Goal: Task Accomplishment & Management: Complete application form

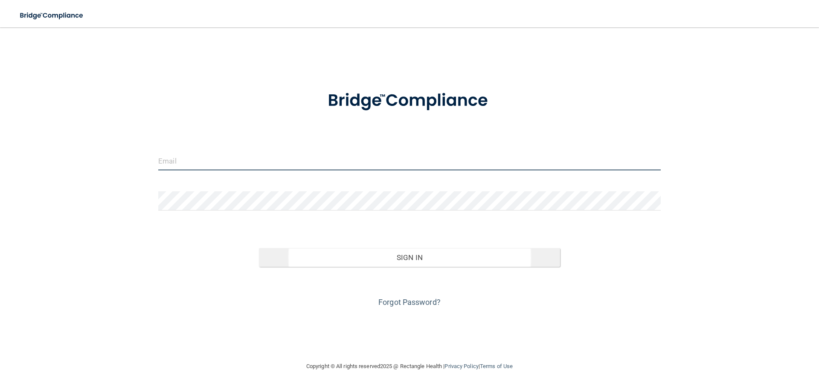
type input "TempeC@lrfamilydentalcare.com"
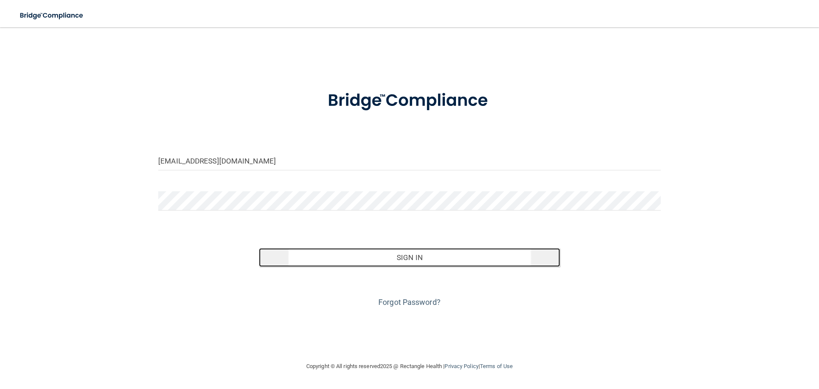
click at [408, 262] on button "Sign In" at bounding box center [410, 257] width 302 height 19
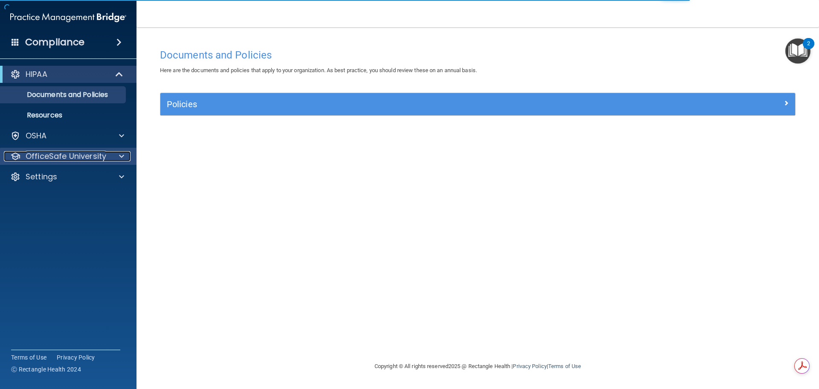
click at [116, 156] on div at bounding box center [120, 156] width 21 height 10
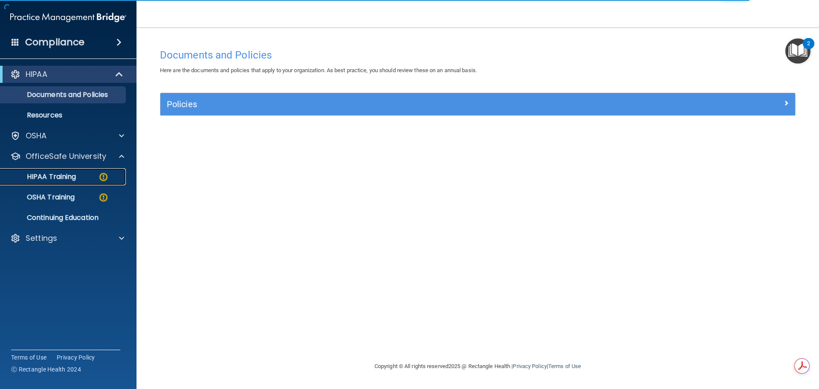
click at [76, 177] on p "HIPAA Training" at bounding box center [41, 176] width 70 height 9
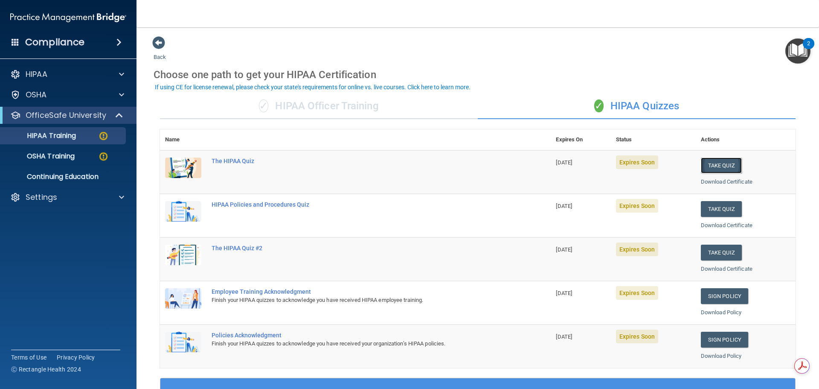
click at [709, 166] on button "Take Quiz" at bounding box center [721, 165] width 41 height 16
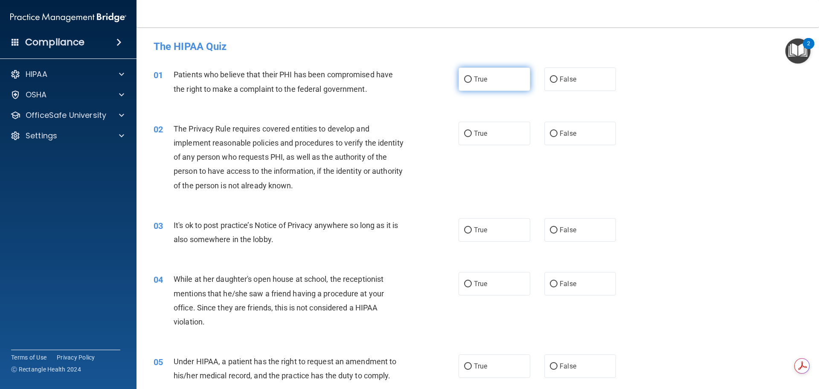
click at [508, 84] on label "True" at bounding box center [495, 78] width 72 height 23
click at [472, 83] on input "True" at bounding box center [468, 79] width 8 height 6
radio input "true"
click at [495, 130] on label "True" at bounding box center [495, 133] width 72 height 23
click at [472, 131] on input "True" at bounding box center [468, 134] width 8 height 6
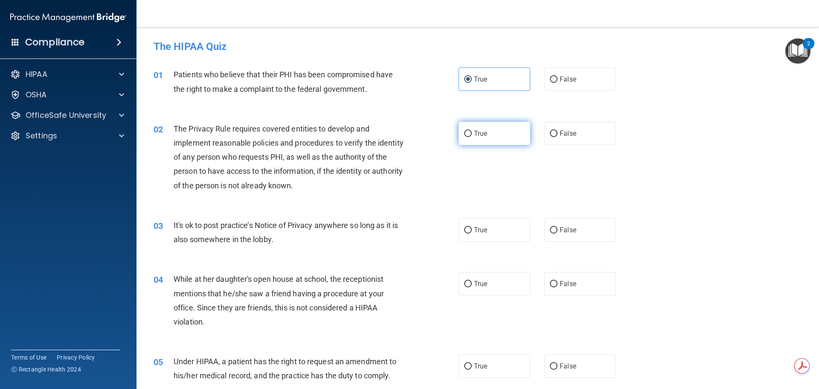
radio input "true"
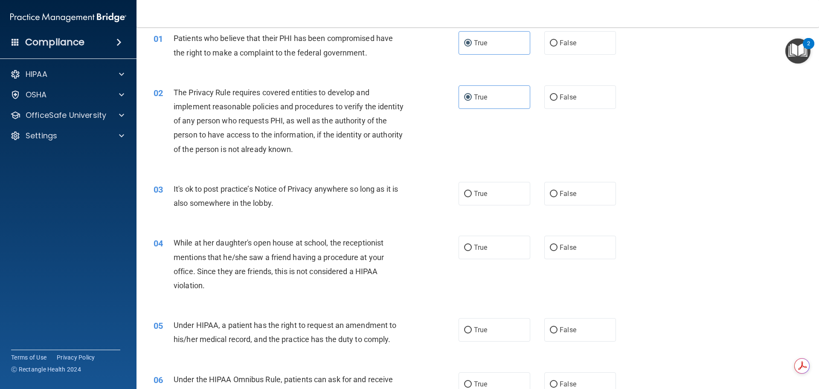
scroll to position [85, 0]
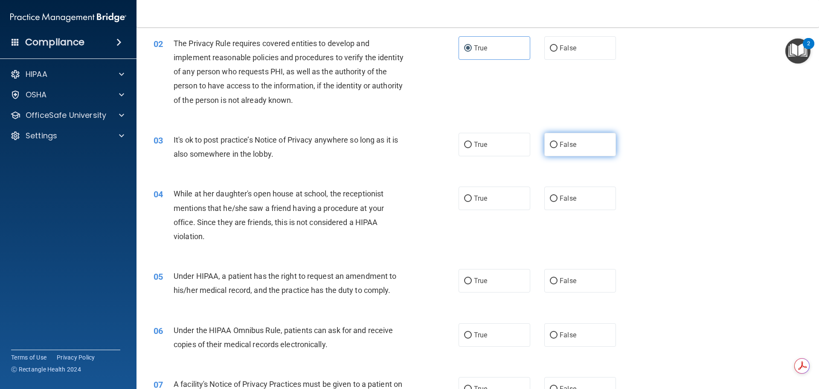
click at [551, 153] on label "False" at bounding box center [580, 144] width 72 height 23
click at [551, 148] on input "False" at bounding box center [554, 145] width 8 height 6
radio input "true"
click at [567, 201] on span "False" at bounding box center [568, 198] width 17 height 8
click at [558, 201] on input "False" at bounding box center [554, 198] width 8 height 6
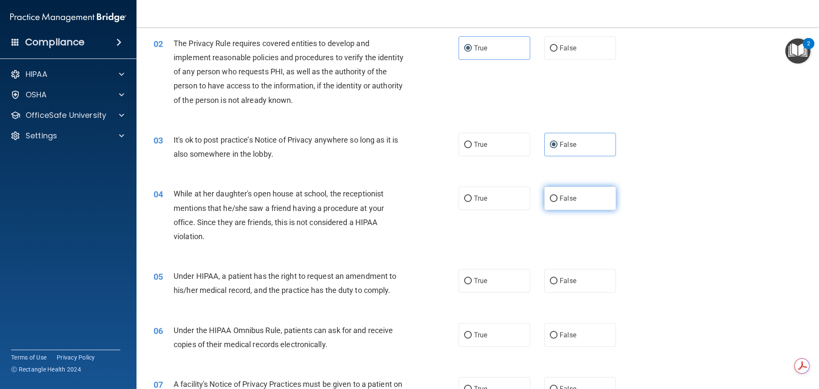
radio input "true"
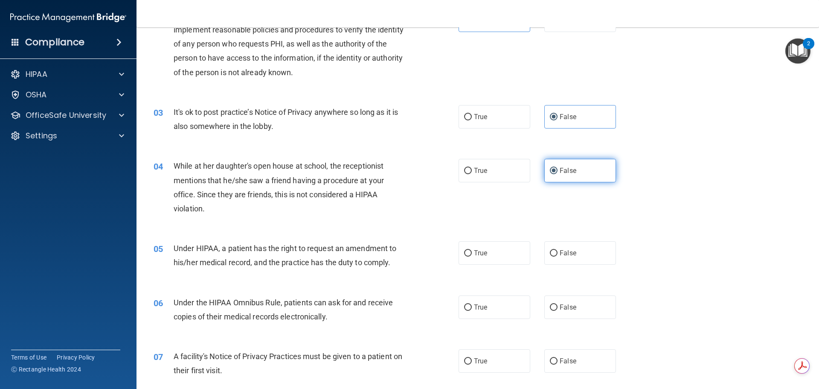
scroll to position [128, 0]
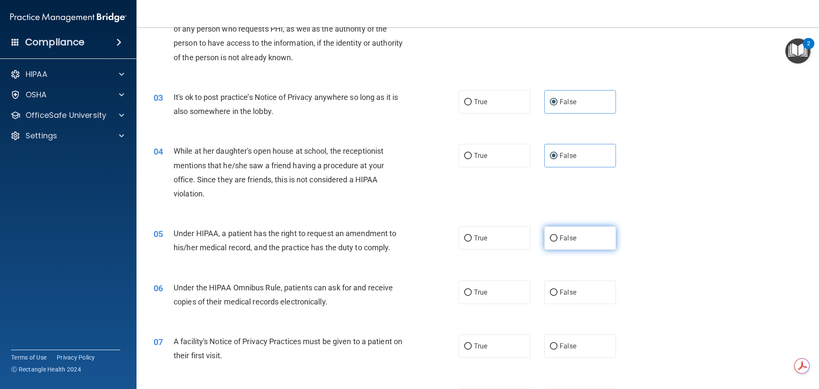
click at [566, 236] on span "False" at bounding box center [568, 238] width 17 height 8
click at [558, 236] on input "False" at bounding box center [554, 238] width 8 height 6
radio input "true"
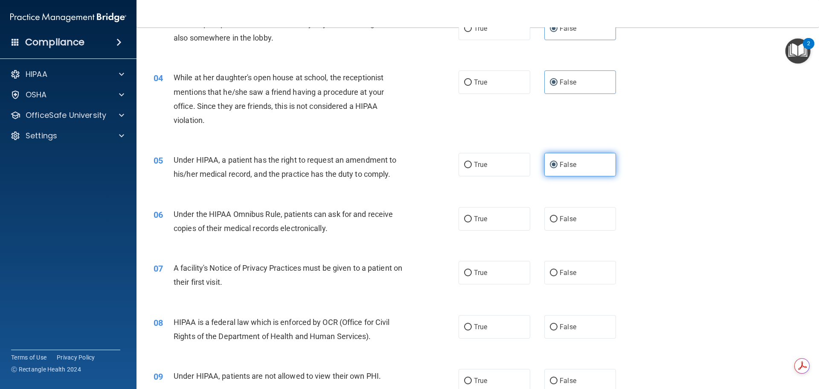
scroll to position [213, 0]
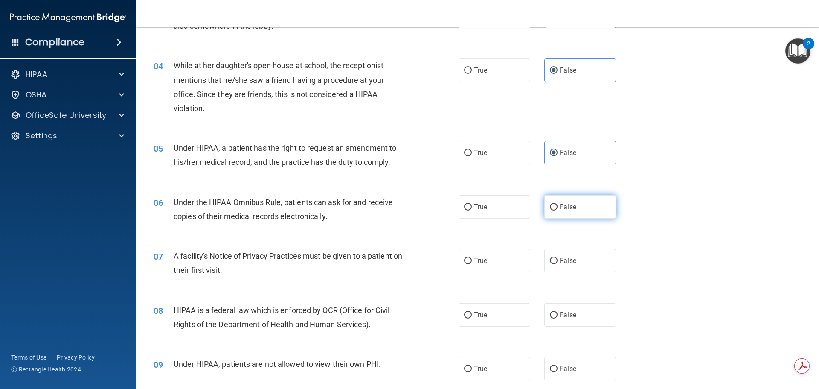
click at [559, 212] on label "False" at bounding box center [580, 206] width 72 height 23
click at [558, 210] on input "False" at bounding box center [554, 207] width 8 height 6
radio input "true"
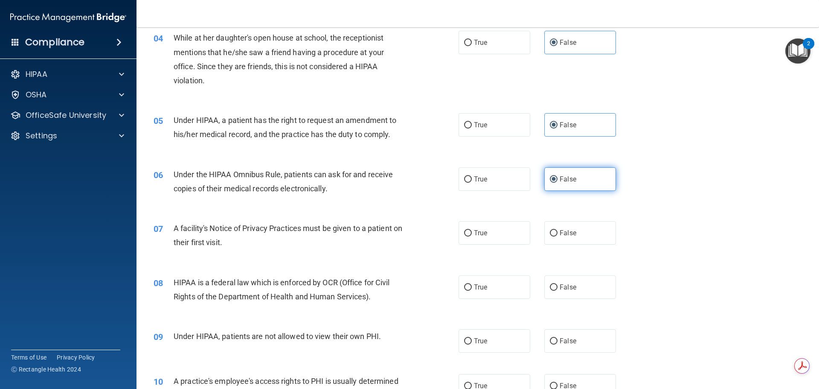
scroll to position [256, 0]
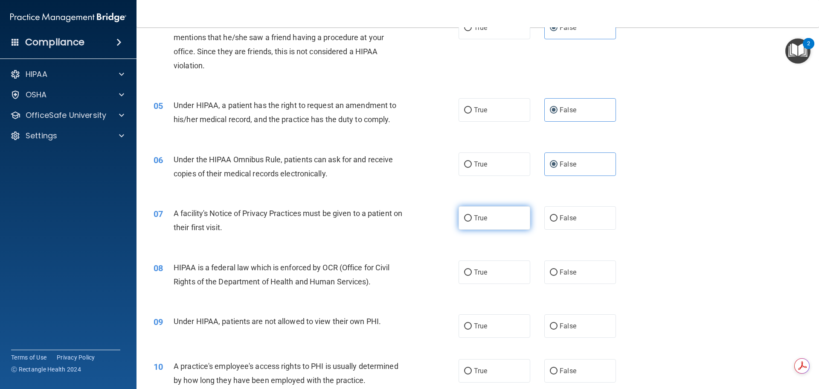
click at [510, 215] on label "True" at bounding box center [495, 217] width 72 height 23
click at [472, 215] on input "True" at bounding box center [468, 218] width 8 height 6
radio input "true"
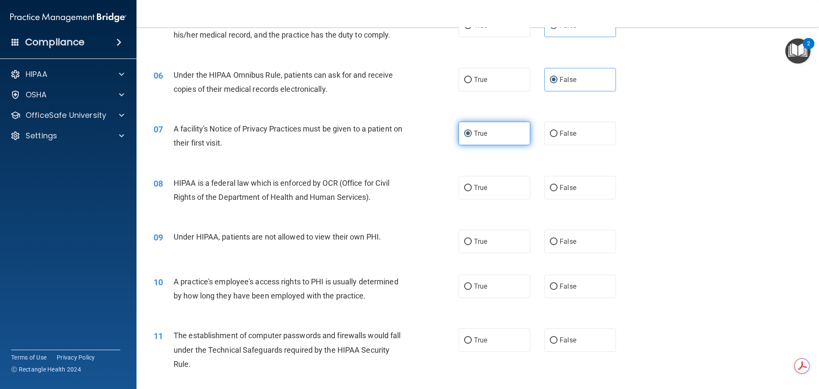
scroll to position [341, 0]
click at [504, 195] on label "True" at bounding box center [495, 186] width 72 height 23
click at [472, 190] on input "True" at bounding box center [468, 187] width 8 height 6
radio input "true"
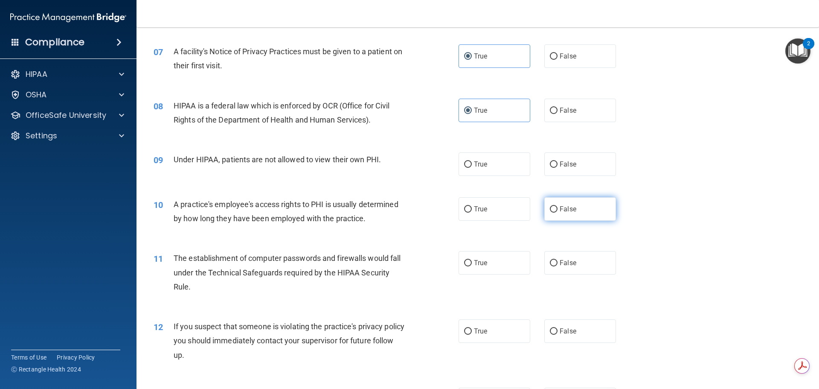
scroll to position [427, 0]
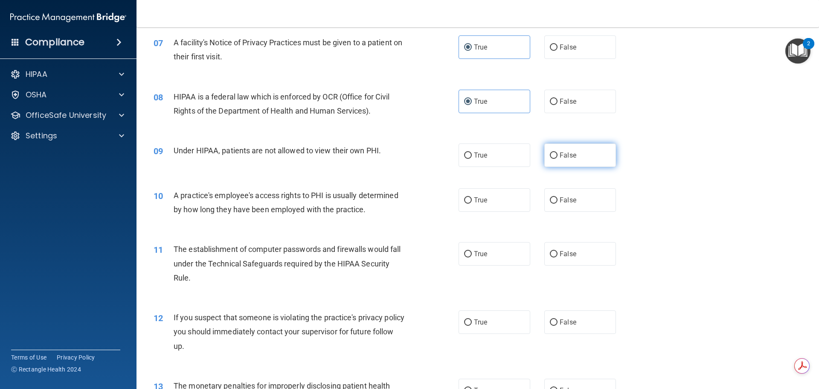
click at [545, 158] on label "False" at bounding box center [580, 154] width 72 height 23
click at [550, 158] on input "False" at bounding box center [554, 155] width 8 height 6
radio input "true"
click at [564, 204] on label "False" at bounding box center [580, 199] width 72 height 23
click at [558, 204] on input "False" at bounding box center [554, 200] width 8 height 6
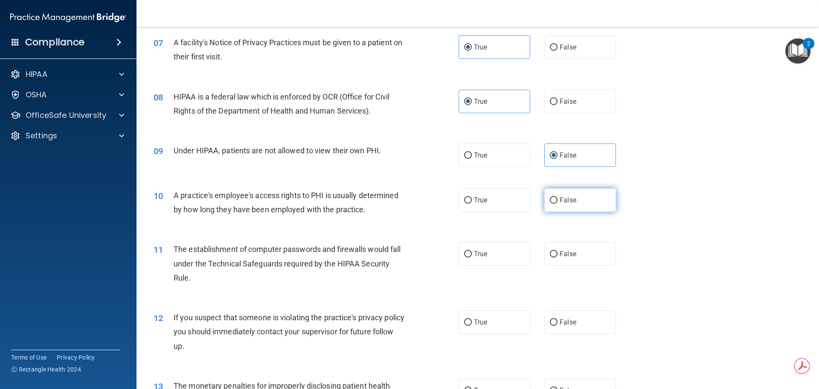
radio input "true"
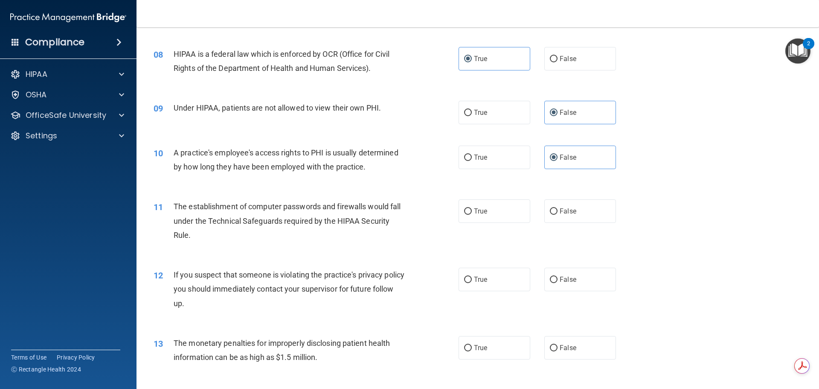
click at [533, 202] on div "True False" at bounding box center [545, 210] width 172 height 23
click at [524, 208] on label "True" at bounding box center [495, 210] width 72 height 23
click at [472, 208] on input "True" at bounding box center [468, 211] width 8 height 6
radio input "true"
click at [497, 277] on label "True" at bounding box center [495, 278] width 72 height 23
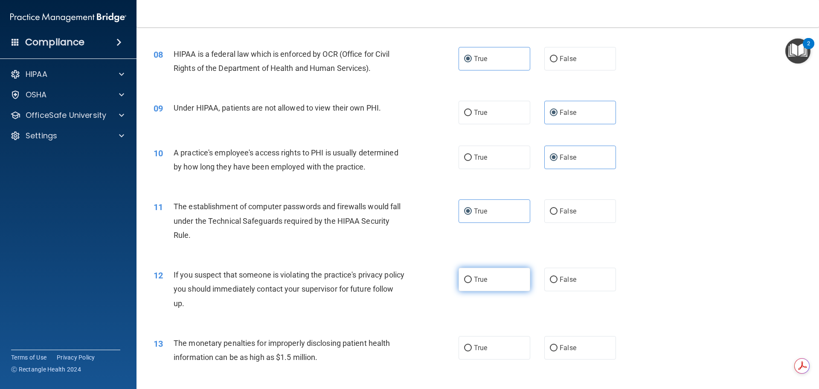
click at [472, 277] on input "True" at bounding box center [468, 279] width 8 height 6
radio input "true"
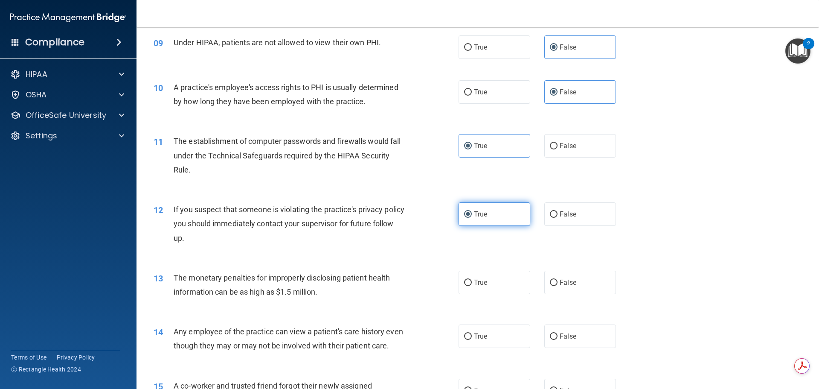
scroll to position [555, 0]
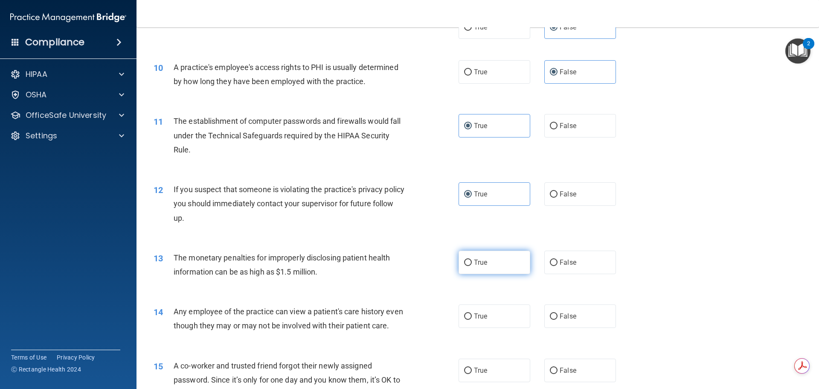
click at [500, 270] on label "True" at bounding box center [495, 261] width 72 height 23
click at [472, 266] on input "True" at bounding box center [468, 262] width 8 height 6
radio input "true"
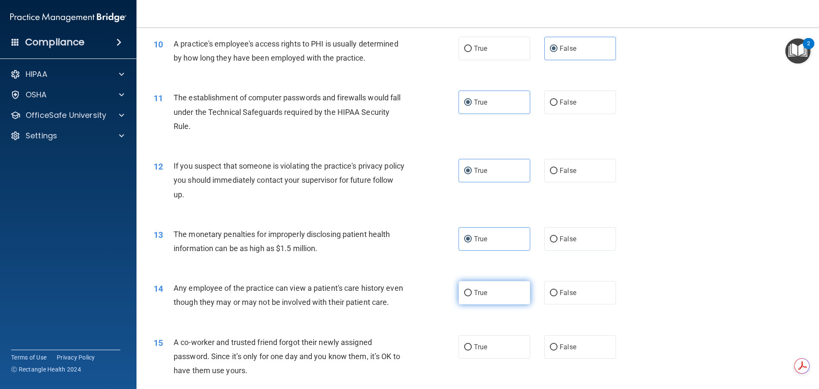
scroll to position [597, 0]
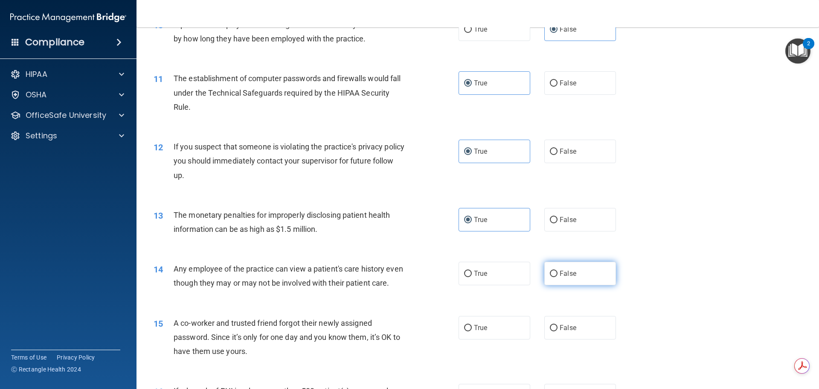
click at [560, 274] on span "False" at bounding box center [568, 273] width 17 height 8
click at [557, 274] on input "False" at bounding box center [554, 273] width 8 height 6
radio input "true"
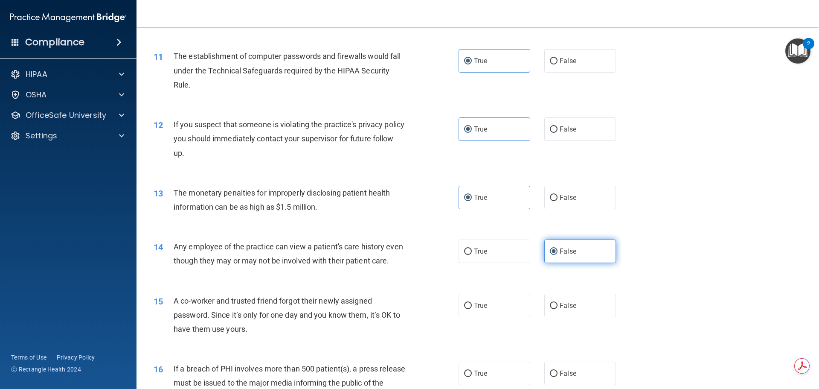
scroll to position [683, 0]
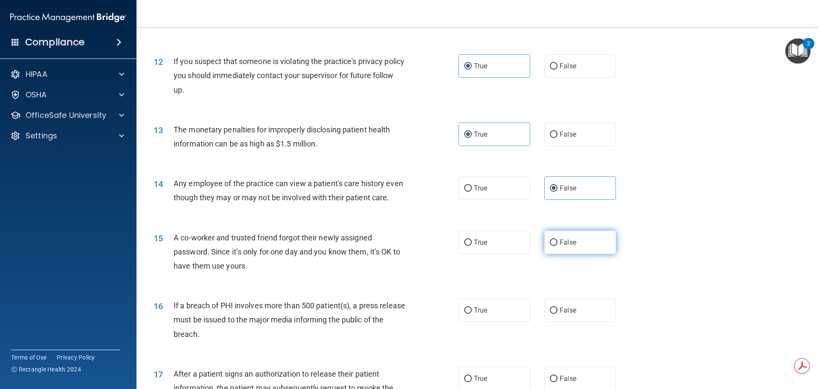
click at [557, 254] on label "False" at bounding box center [580, 241] width 72 height 23
click at [557, 246] on input "False" at bounding box center [554, 242] width 8 height 6
radio input "true"
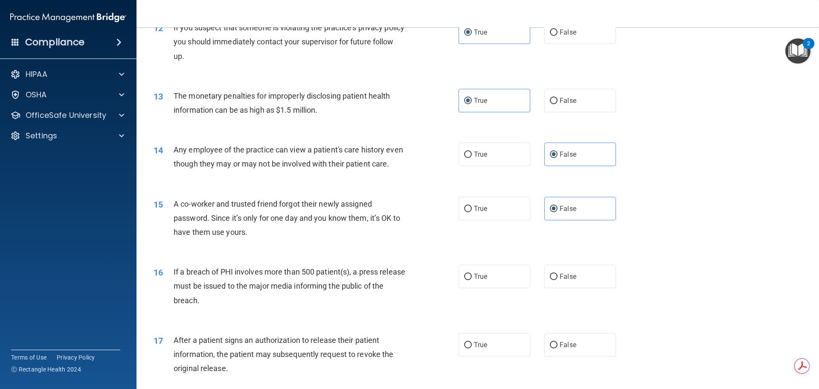
scroll to position [768, 0]
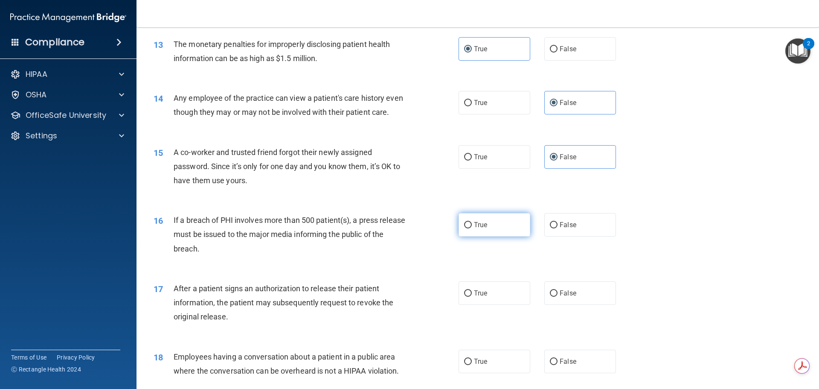
click at [499, 236] on label "True" at bounding box center [495, 224] width 72 height 23
click at [472, 228] on input "True" at bounding box center [468, 225] width 8 height 6
radio input "true"
click at [488, 305] on label "True" at bounding box center [495, 292] width 72 height 23
click at [472, 297] on input "True" at bounding box center [468, 293] width 8 height 6
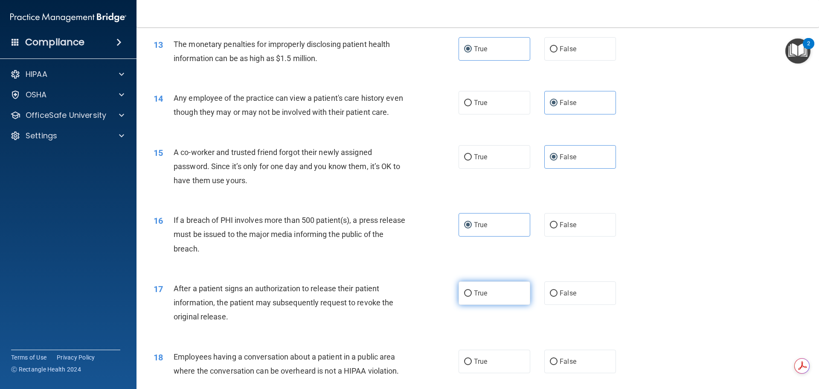
radio input "true"
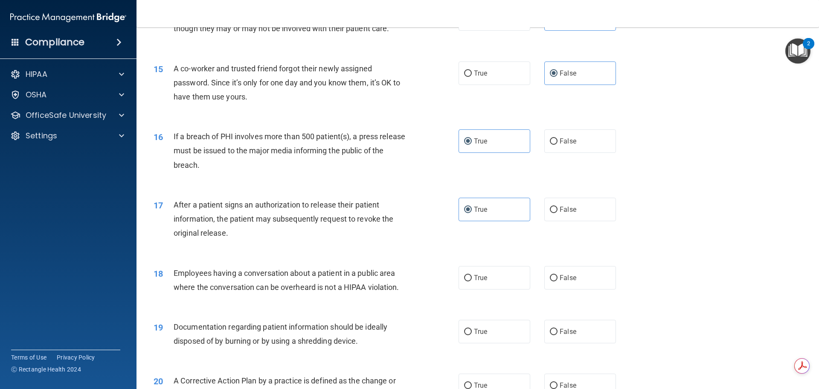
scroll to position [853, 0]
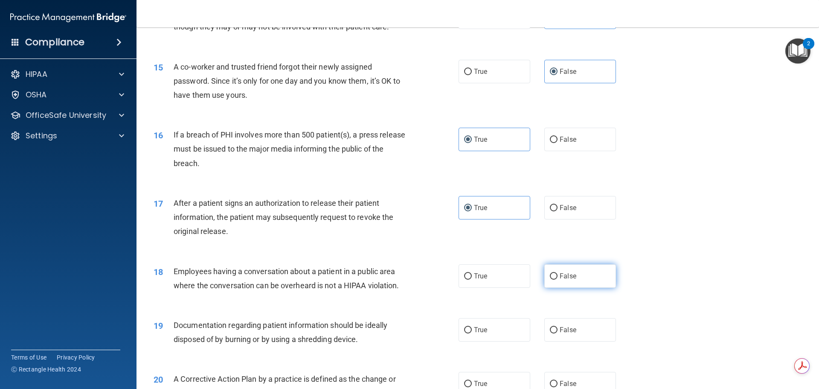
click at [569, 280] on span "False" at bounding box center [568, 276] width 17 height 8
click at [558, 279] on input "False" at bounding box center [554, 276] width 8 height 6
radio input "true"
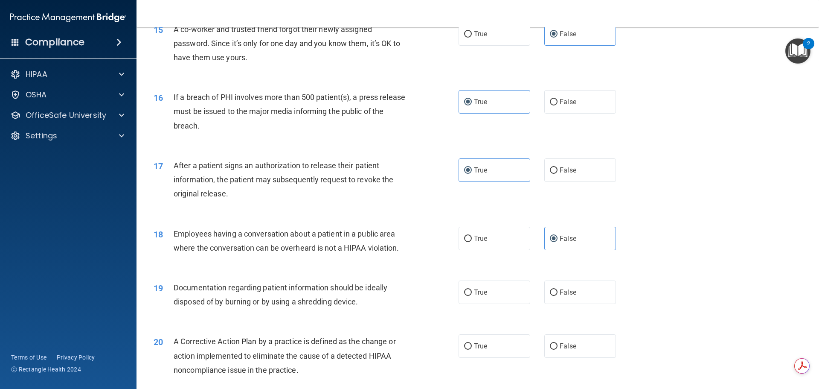
scroll to position [939, 0]
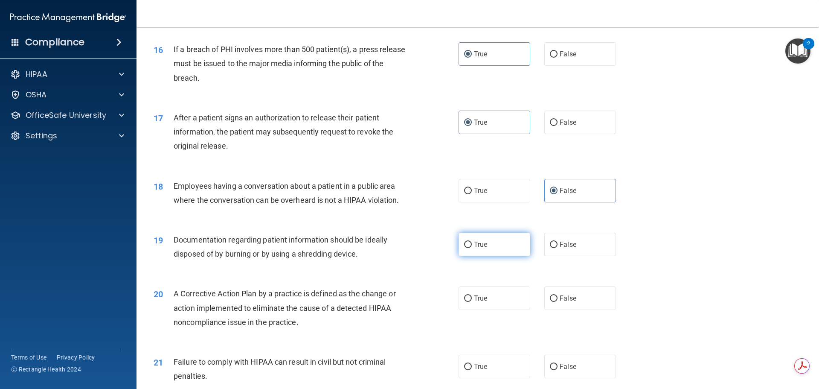
click at [504, 256] on label "True" at bounding box center [495, 244] width 72 height 23
click at [472, 248] on input "True" at bounding box center [468, 244] width 8 height 6
radio input "true"
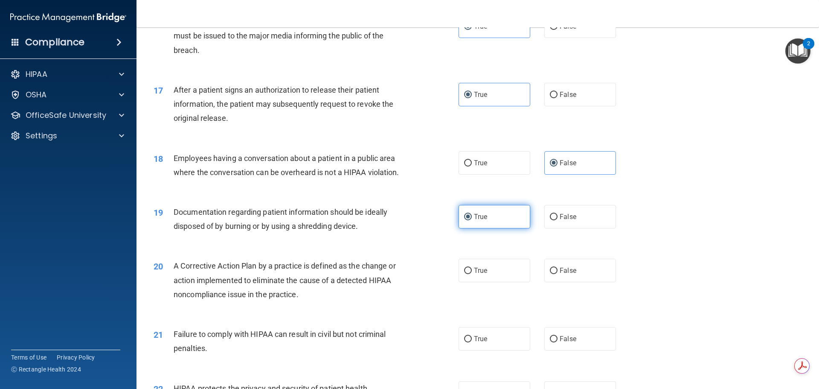
scroll to position [981, 0]
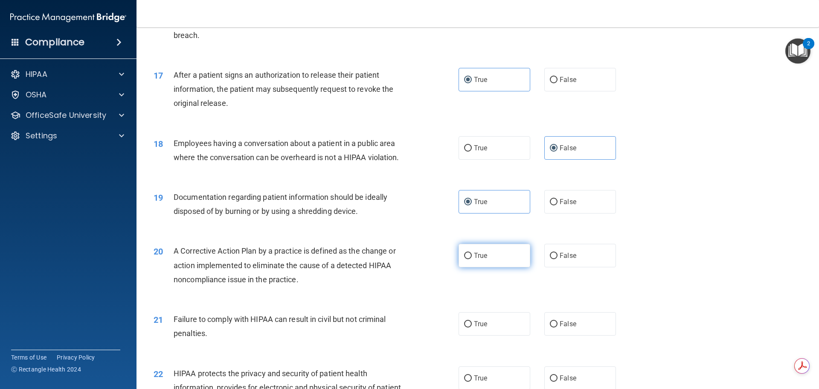
click at [500, 264] on label "True" at bounding box center [495, 255] width 72 height 23
click at [472, 259] on input "True" at bounding box center [468, 256] width 8 height 6
radio input "true"
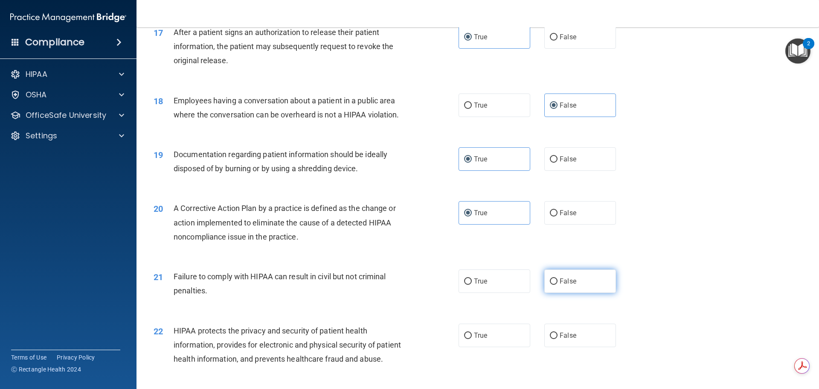
click at [550, 285] on input "False" at bounding box center [554, 281] width 8 height 6
radio input "true"
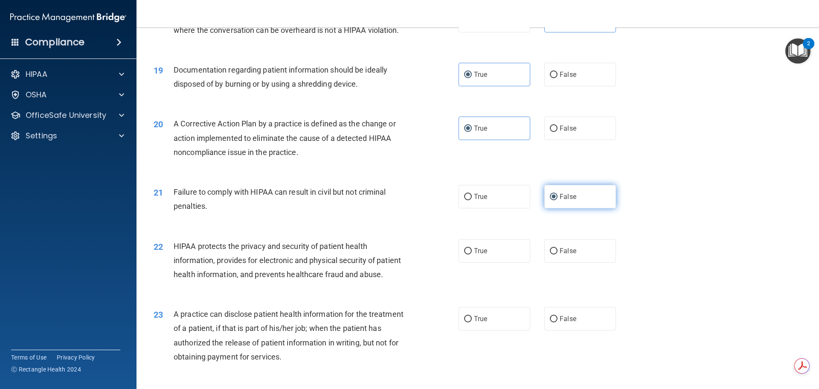
scroll to position [1109, 0]
click at [506, 262] on label "True" at bounding box center [495, 249] width 72 height 23
click at [472, 253] on input "True" at bounding box center [468, 250] width 8 height 6
radio input "true"
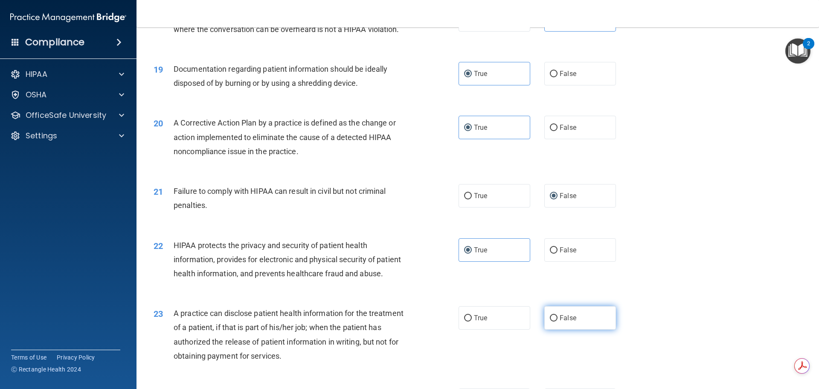
click at [573, 329] on label "False" at bounding box center [580, 317] width 72 height 23
click at [558, 321] on input "False" at bounding box center [554, 318] width 8 height 6
radio input "true"
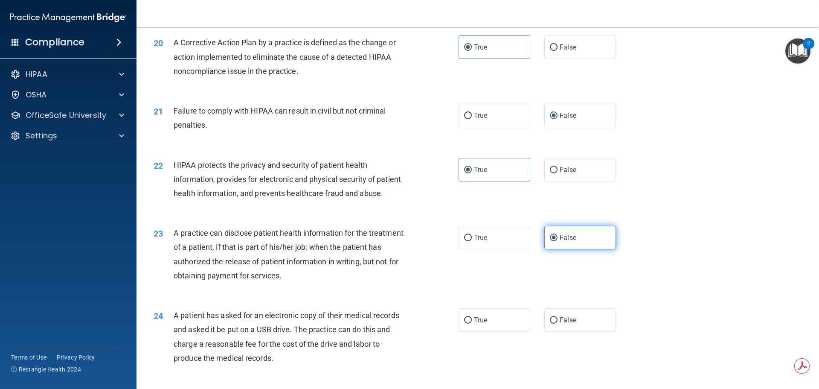
scroll to position [1195, 0]
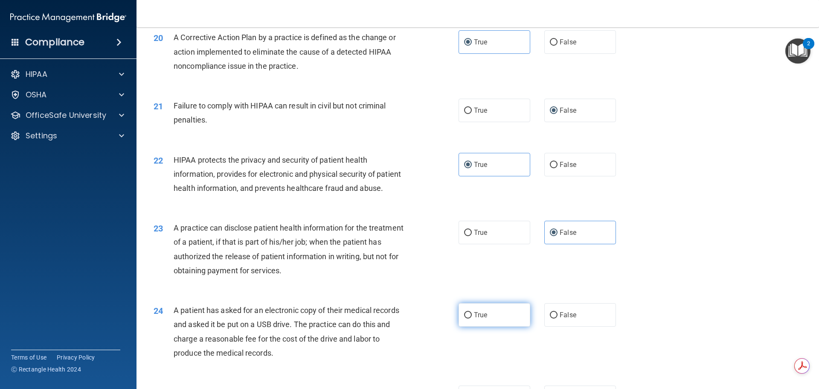
click at [509, 326] on label "True" at bounding box center [495, 314] width 72 height 23
click at [472, 318] on input "True" at bounding box center [468, 315] width 8 height 6
radio input "true"
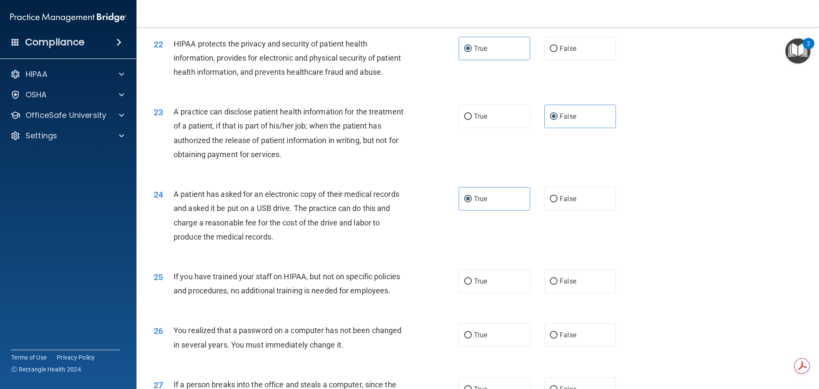
scroll to position [1323, 0]
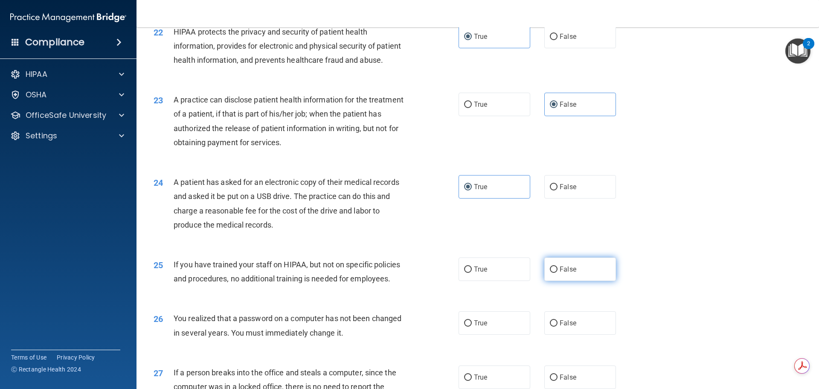
click at [554, 281] on label "False" at bounding box center [580, 268] width 72 height 23
click at [554, 273] on input "False" at bounding box center [554, 269] width 8 height 6
radio input "true"
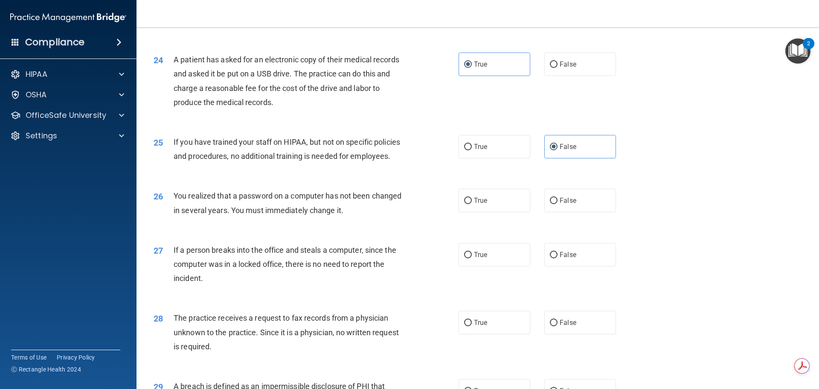
scroll to position [1451, 0]
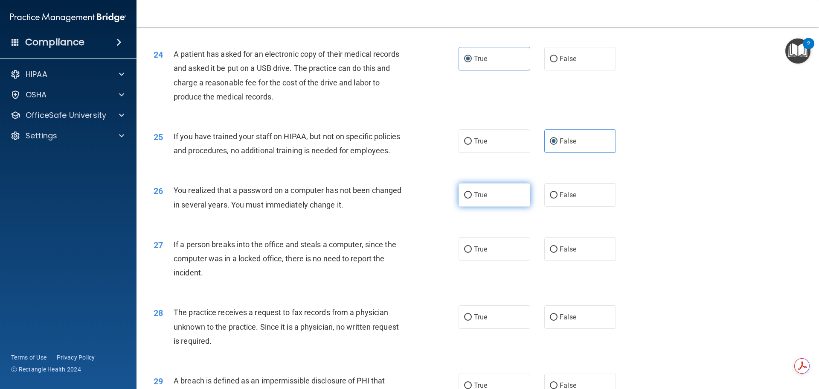
click at [492, 206] on label "True" at bounding box center [495, 194] width 72 height 23
click at [472, 198] on input "True" at bounding box center [468, 195] width 8 height 6
radio input "true"
click at [561, 253] on span "False" at bounding box center [568, 249] width 17 height 8
click at [558, 253] on input "False" at bounding box center [554, 249] width 8 height 6
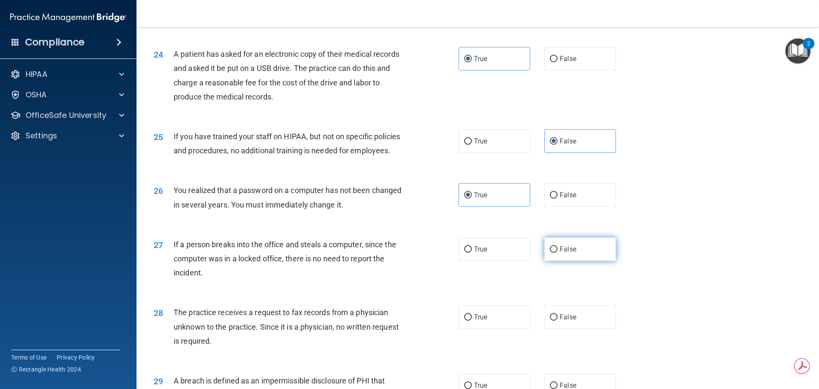
radio input "true"
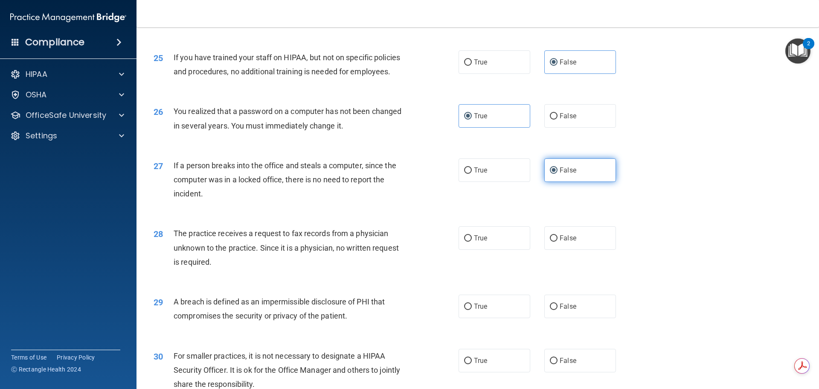
scroll to position [1536, 0]
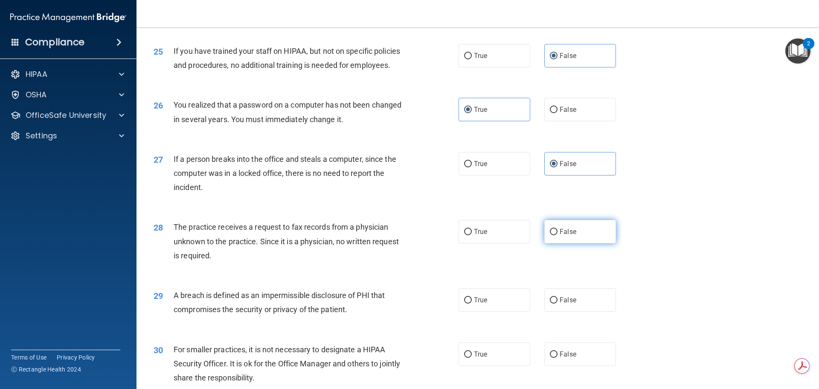
click at [561, 243] on label "False" at bounding box center [580, 231] width 72 height 23
click at [558, 235] on input "False" at bounding box center [554, 232] width 8 height 6
radio input "true"
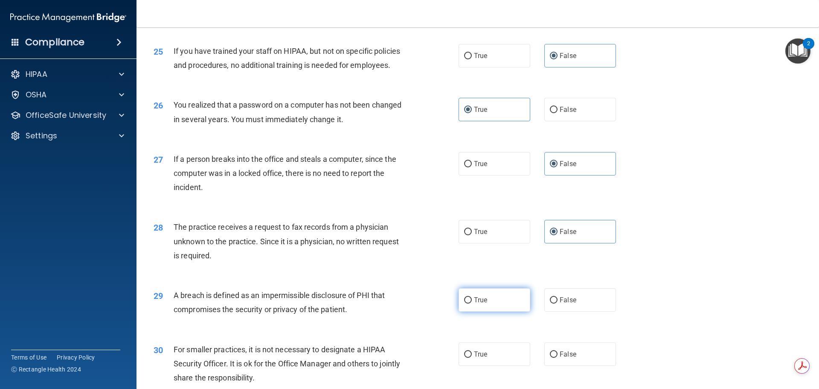
click at [520, 311] on label "True" at bounding box center [495, 299] width 72 height 23
click at [472, 303] on input "True" at bounding box center [468, 300] width 8 height 6
radio input "true"
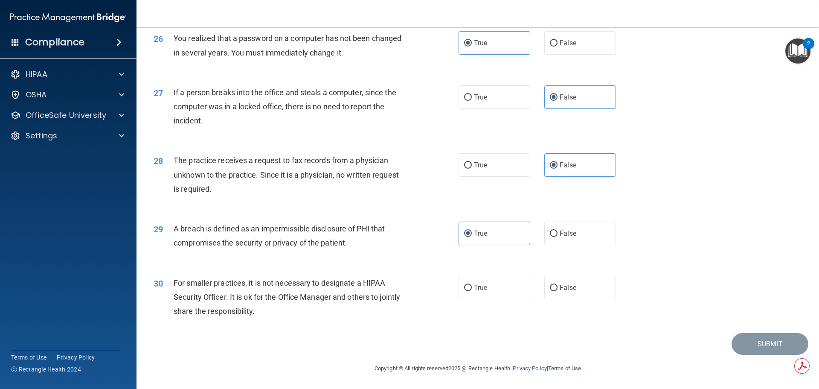
scroll to position [1621, 0]
click at [557, 299] on label "False" at bounding box center [580, 287] width 72 height 23
click at [557, 291] on input "False" at bounding box center [554, 288] width 8 height 6
radio input "true"
click at [750, 355] on button "Submit" at bounding box center [770, 344] width 77 height 22
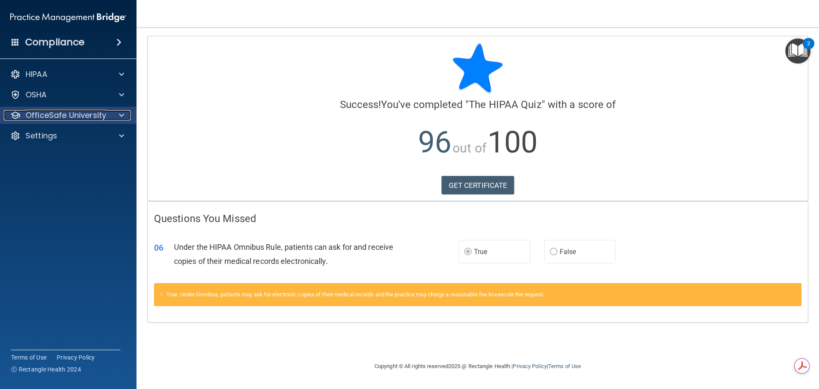
click at [41, 111] on p "OfficeSafe University" at bounding box center [66, 115] width 81 height 10
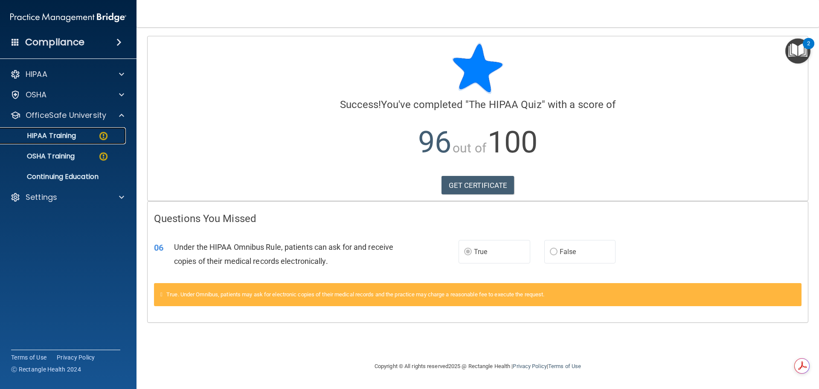
click at [47, 138] on p "HIPAA Training" at bounding box center [41, 135] width 70 height 9
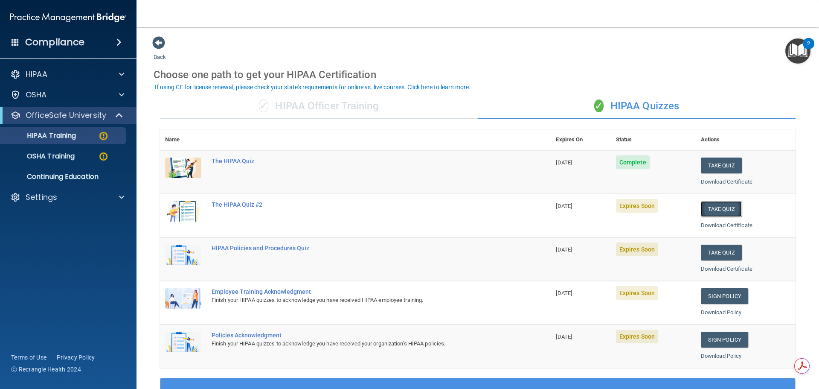
click at [714, 212] on button "Take Quiz" at bounding box center [721, 209] width 41 height 16
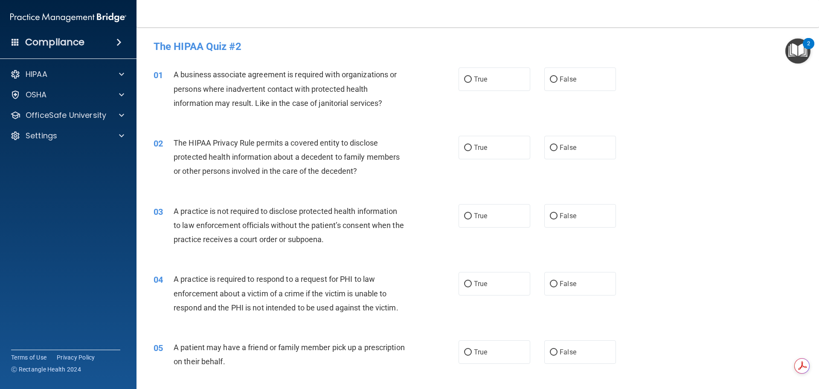
drag, startPoint x: 557, startPoint y: 75, endPoint x: 529, endPoint y: 107, distance: 42.7
click at [557, 75] on label "False" at bounding box center [580, 78] width 72 height 23
click at [557, 76] on input "False" at bounding box center [554, 79] width 8 height 6
radio input "true"
click at [505, 146] on label "True" at bounding box center [495, 147] width 72 height 23
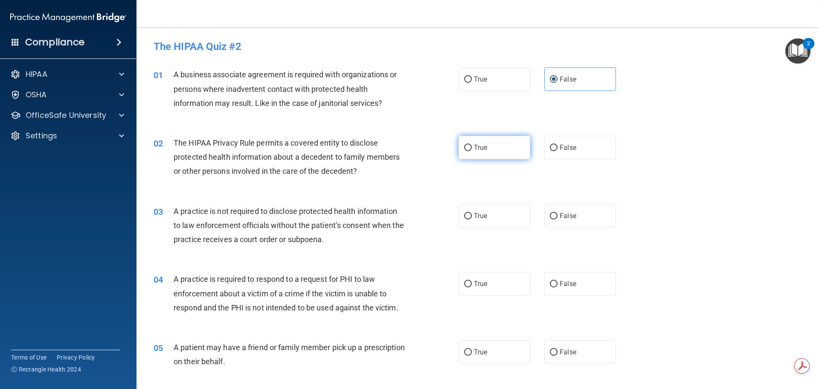
click at [472, 146] on input "True" at bounding box center [468, 148] width 8 height 6
radio input "true"
click at [492, 204] on label "True" at bounding box center [495, 215] width 72 height 23
click at [472, 213] on input "True" at bounding box center [468, 216] width 8 height 6
radio input "true"
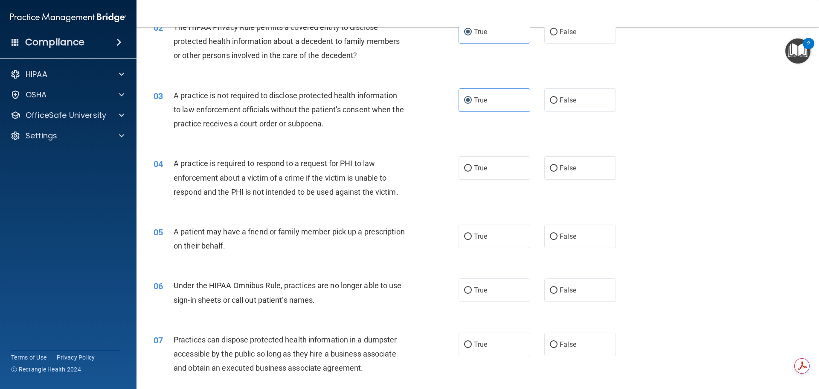
scroll to position [128, 0]
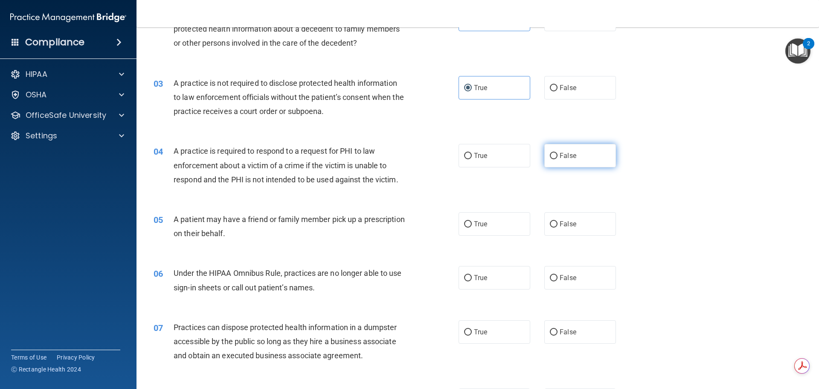
click at [560, 154] on span "False" at bounding box center [568, 155] width 17 height 8
click at [558, 154] on input "False" at bounding box center [554, 156] width 8 height 6
radio input "true"
click at [497, 227] on label "True" at bounding box center [495, 223] width 72 height 23
click at [472, 227] on input "True" at bounding box center [468, 224] width 8 height 6
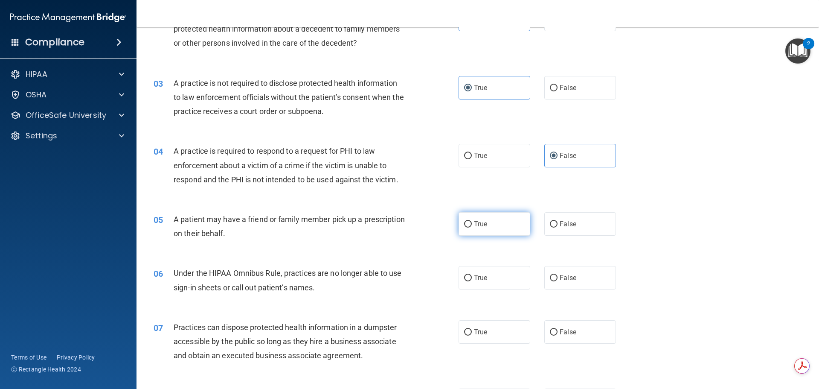
radio input "true"
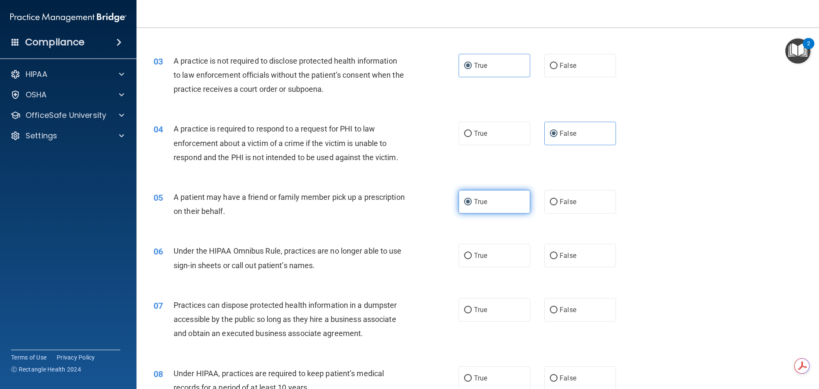
scroll to position [171, 0]
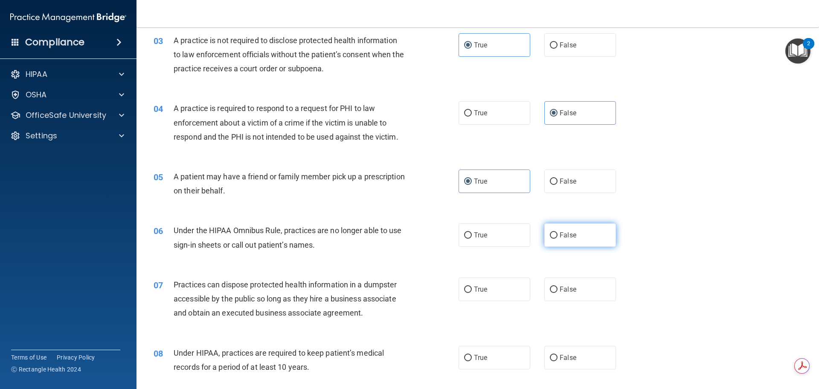
click at [556, 226] on label "False" at bounding box center [580, 234] width 72 height 23
click at [556, 232] on input "False" at bounding box center [554, 235] width 8 height 6
radio input "true"
click at [571, 286] on span "False" at bounding box center [568, 289] width 17 height 8
click at [558, 286] on input "False" at bounding box center [554, 289] width 8 height 6
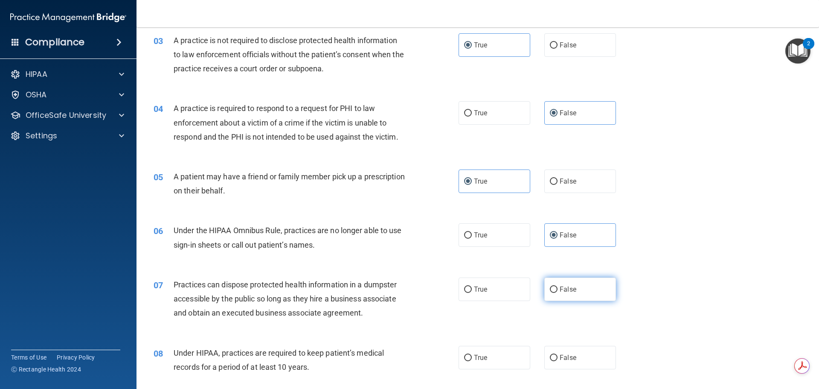
radio input "true"
click at [578, 346] on label "False" at bounding box center [580, 357] width 72 height 23
click at [558, 355] on input "False" at bounding box center [554, 358] width 8 height 6
radio input "true"
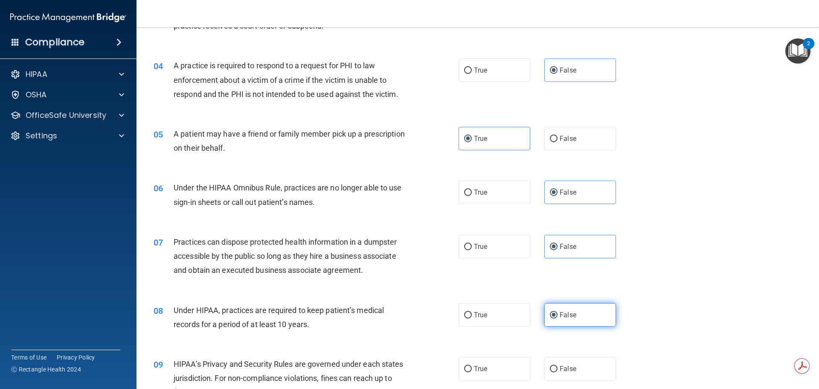
scroll to position [256, 0]
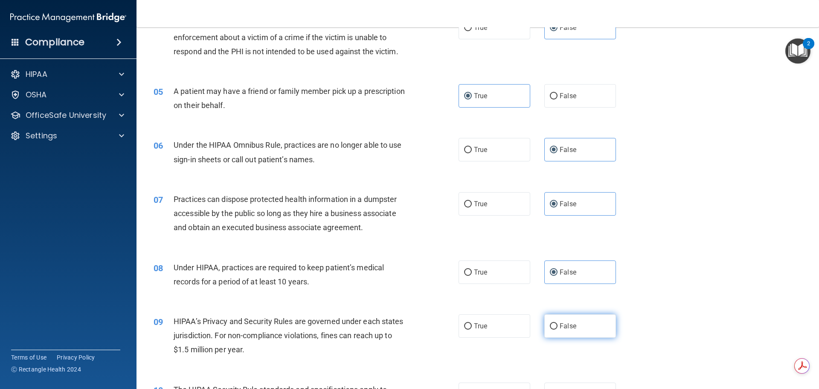
click at [576, 324] on label "False" at bounding box center [580, 325] width 72 height 23
click at [558, 324] on input "False" at bounding box center [554, 326] width 8 height 6
radio input "true"
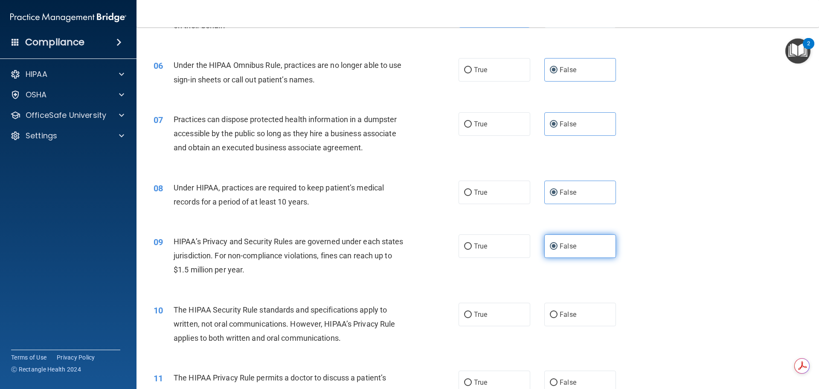
scroll to position [341, 0]
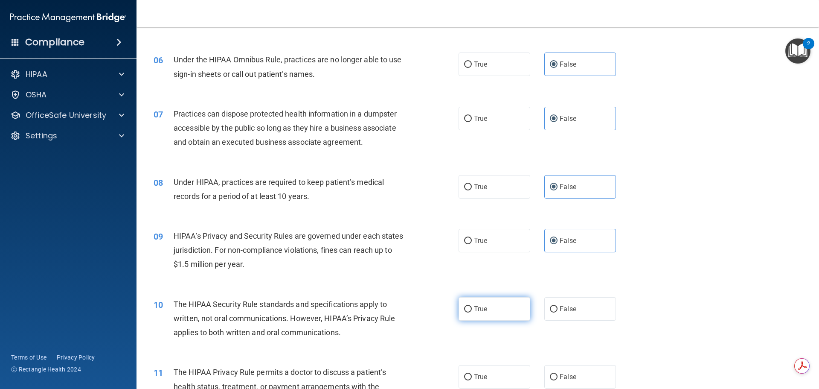
click at [507, 307] on label "True" at bounding box center [495, 308] width 72 height 23
click at [472, 307] on input "True" at bounding box center [468, 309] width 8 height 6
radio input "true"
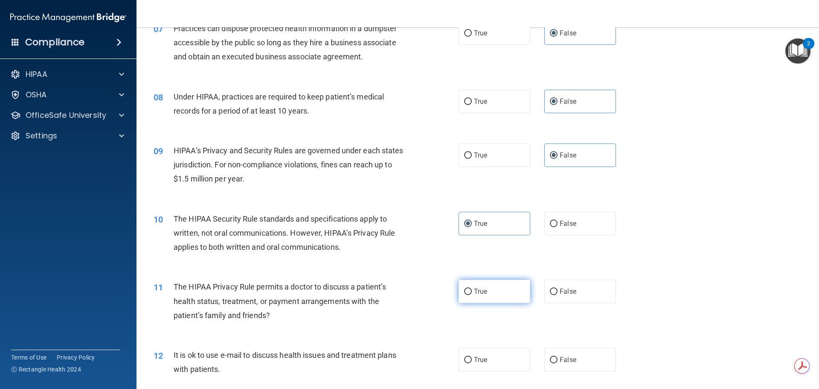
click at [500, 298] on label "True" at bounding box center [495, 290] width 72 height 23
click at [472, 295] on input "True" at bounding box center [468, 291] width 8 height 6
radio input "true"
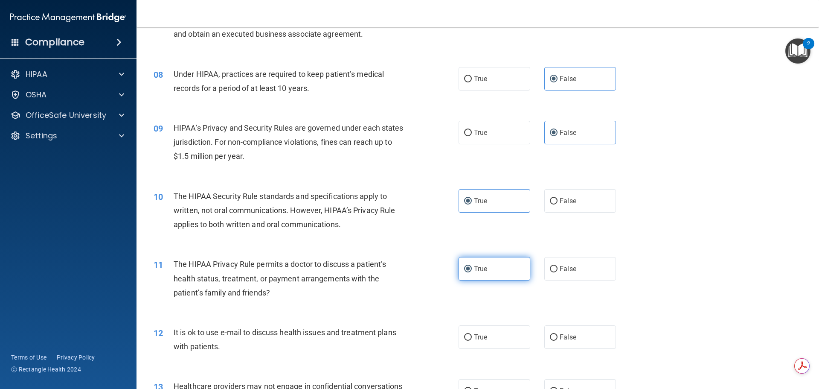
scroll to position [469, 0]
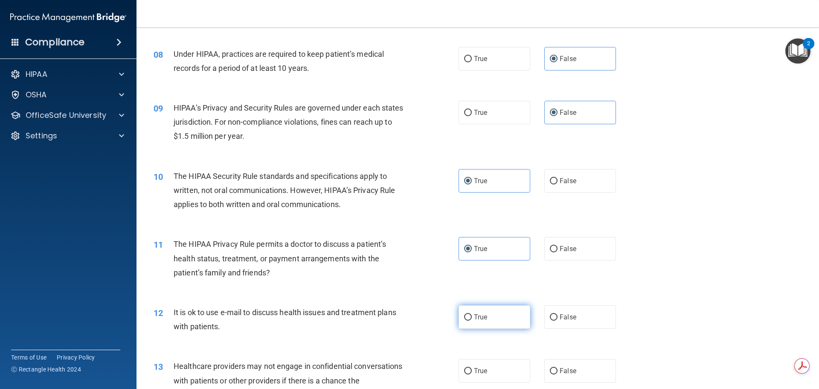
click at [493, 313] on label "True" at bounding box center [495, 316] width 72 height 23
click at [472, 314] on input "True" at bounding box center [468, 317] width 8 height 6
radio input "true"
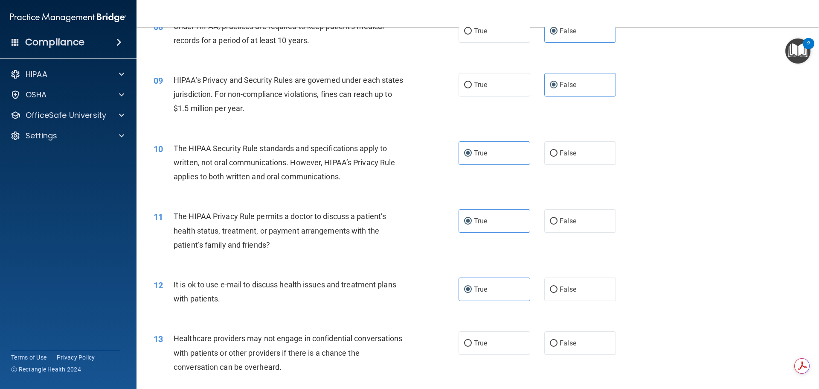
scroll to position [512, 0]
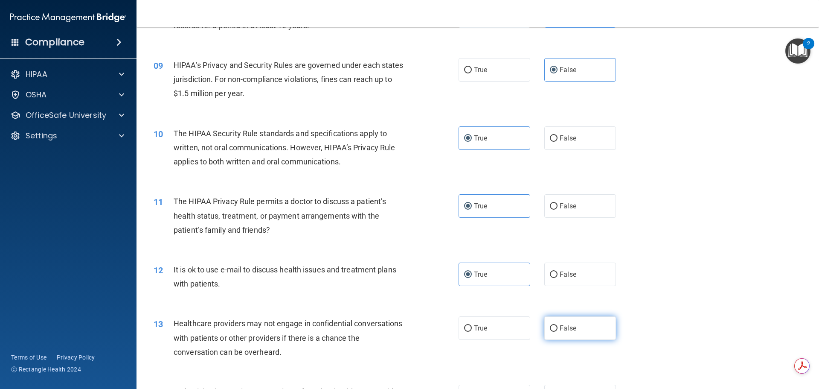
click at [564, 332] on label "False" at bounding box center [580, 327] width 72 height 23
click at [558, 331] on input "False" at bounding box center [554, 328] width 8 height 6
radio input "true"
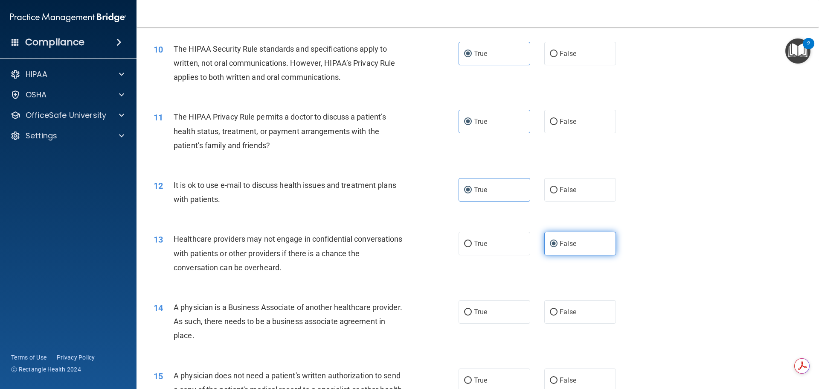
scroll to position [597, 0]
click at [552, 317] on label "False" at bounding box center [580, 310] width 72 height 23
click at [552, 314] on input "False" at bounding box center [554, 311] width 8 height 6
radio input "true"
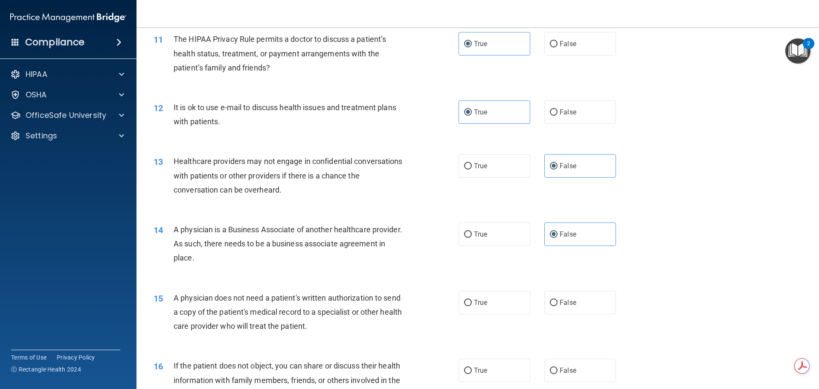
scroll to position [683, 0]
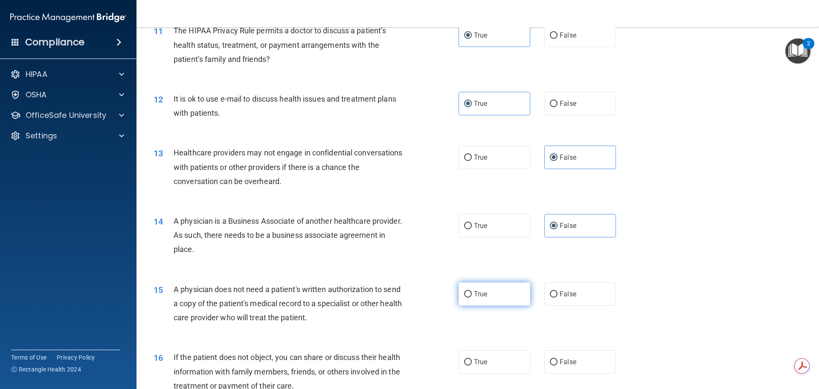
click at [493, 294] on label "True" at bounding box center [495, 293] width 72 height 23
click at [472, 294] on input "True" at bounding box center [468, 294] width 8 height 6
radio input "true"
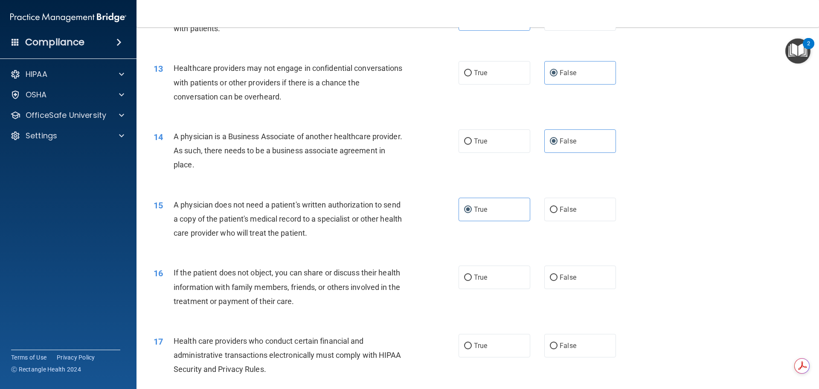
scroll to position [768, 0]
click at [552, 279] on input "False" at bounding box center [554, 276] width 8 height 6
radio input "true"
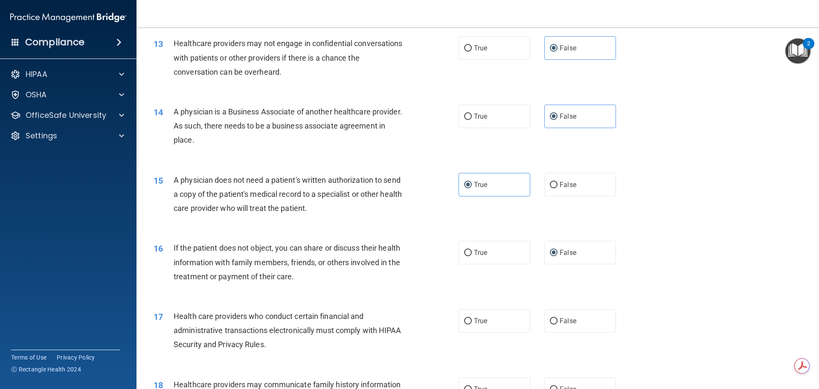
scroll to position [811, 0]
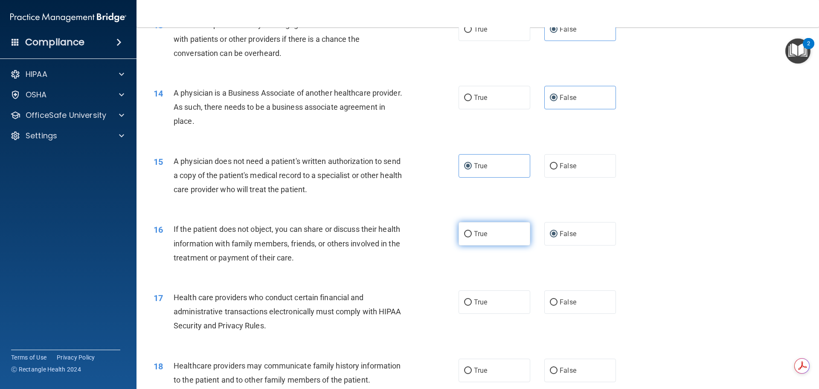
click at [499, 237] on label "True" at bounding box center [495, 233] width 72 height 23
click at [472, 237] on input "True" at bounding box center [468, 234] width 8 height 6
radio input "true"
radio input "false"
click at [483, 293] on label "True" at bounding box center [495, 301] width 72 height 23
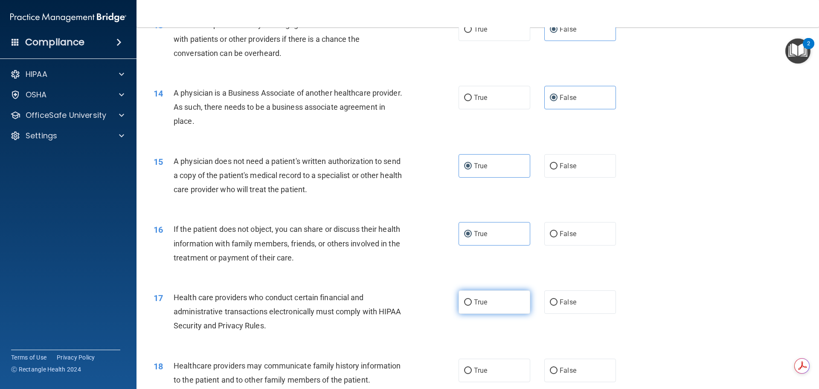
click at [472, 299] on input "True" at bounding box center [468, 302] width 8 height 6
radio input "true"
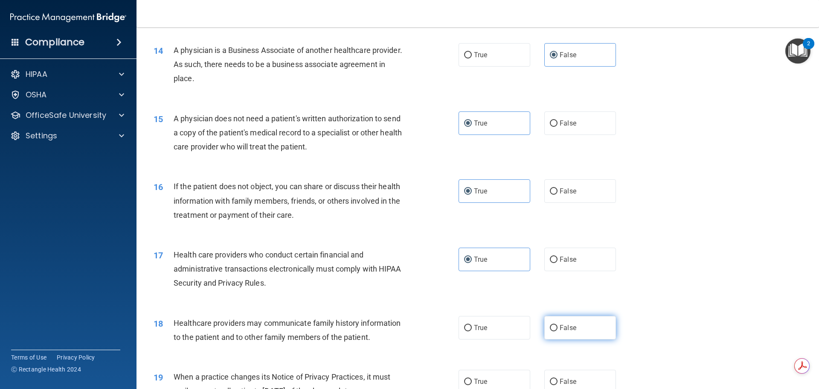
click at [554, 324] on label "False" at bounding box center [580, 327] width 72 height 23
click at [554, 325] on input "False" at bounding box center [554, 328] width 8 height 6
radio input "true"
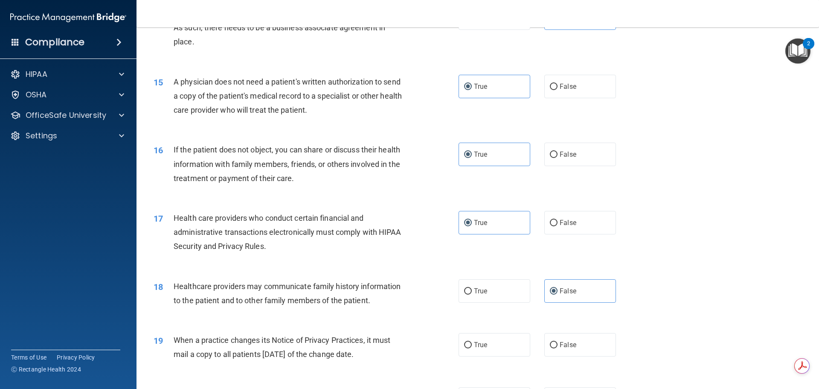
scroll to position [939, 0]
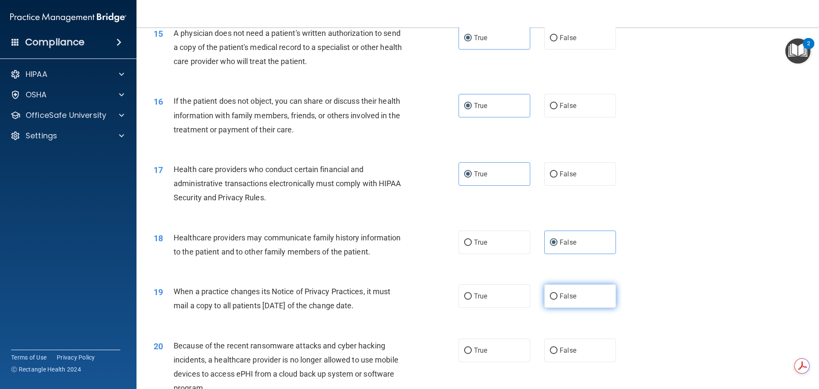
click at [552, 303] on label "False" at bounding box center [580, 295] width 72 height 23
click at [552, 299] on input "False" at bounding box center [554, 296] width 8 height 6
radio input "true"
click at [568, 346] on span "False" at bounding box center [568, 350] width 17 height 8
click at [558, 347] on input "False" at bounding box center [554, 350] width 8 height 6
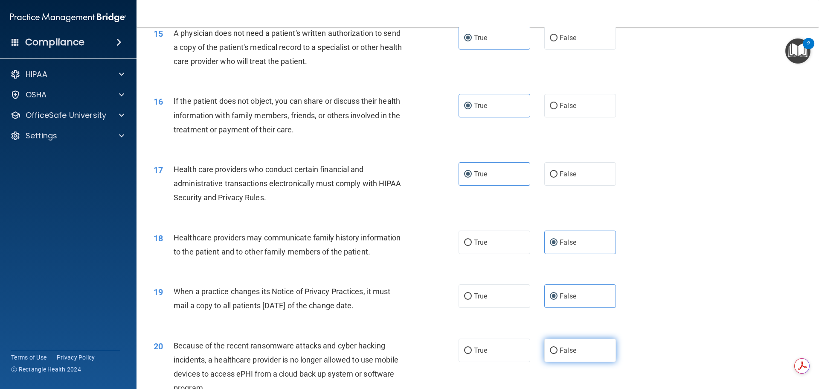
radio input "true"
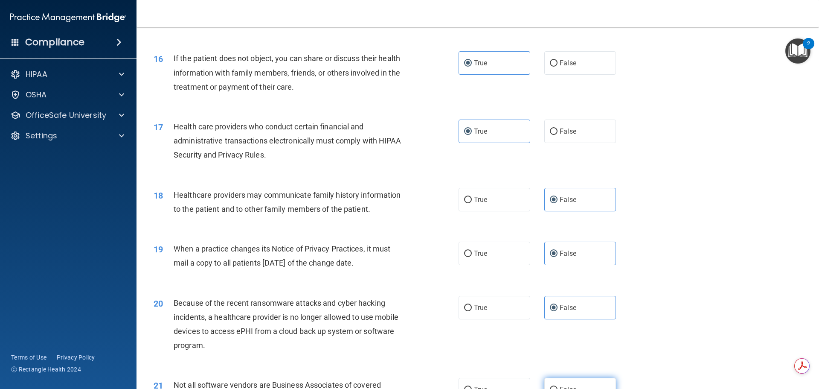
scroll to position [1024, 0]
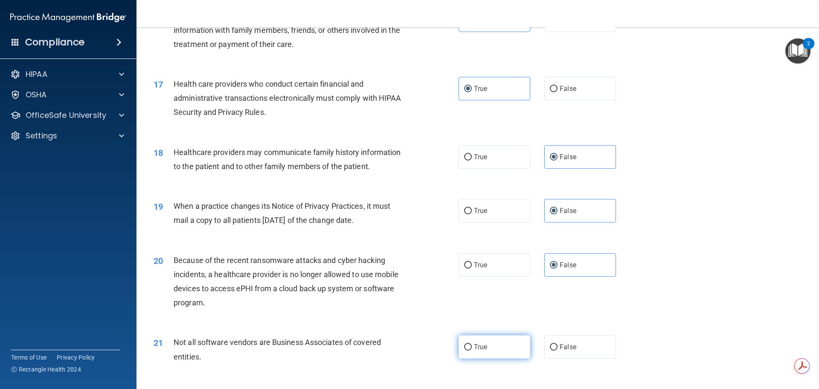
click at [505, 341] on label "True" at bounding box center [495, 346] width 72 height 23
click at [472, 344] on input "True" at bounding box center [468, 347] width 8 height 6
radio input "true"
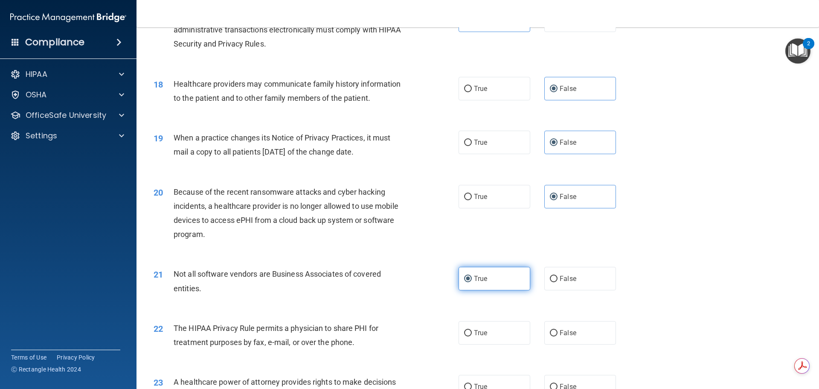
scroll to position [1109, 0]
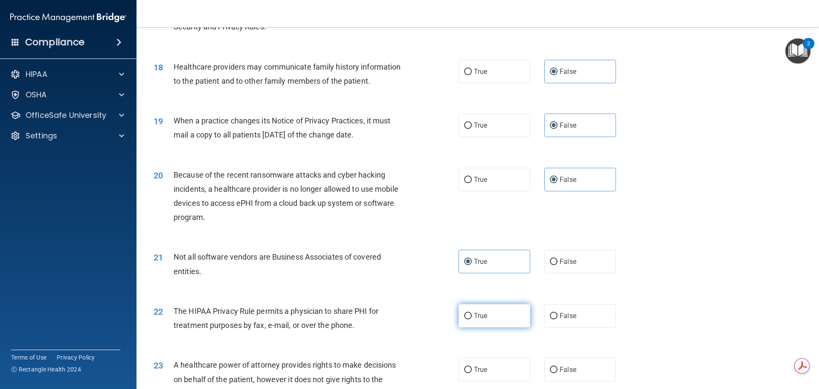
click at [498, 321] on label "True" at bounding box center [495, 315] width 72 height 23
click at [472, 319] on input "True" at bounding box center [468, 316] width 8 height 6
radio input "true"
click at [563, 366] on span "False" at bounding box center [568, 369] width 17 height 8
click at [558, 366] on input "False" at bounding box center [554, 369] width 8 height 6
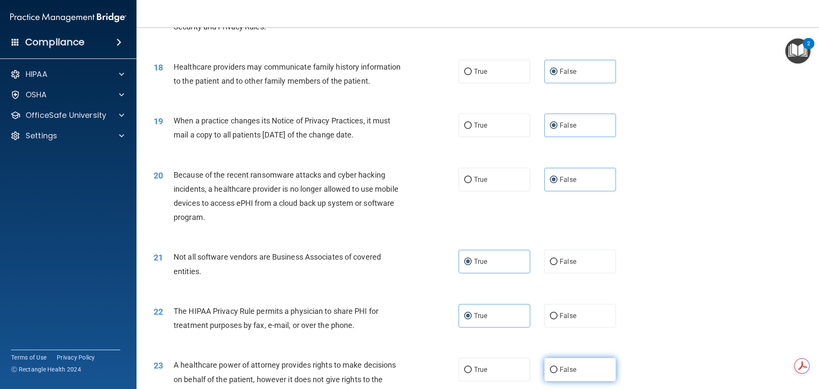
radio input "true"
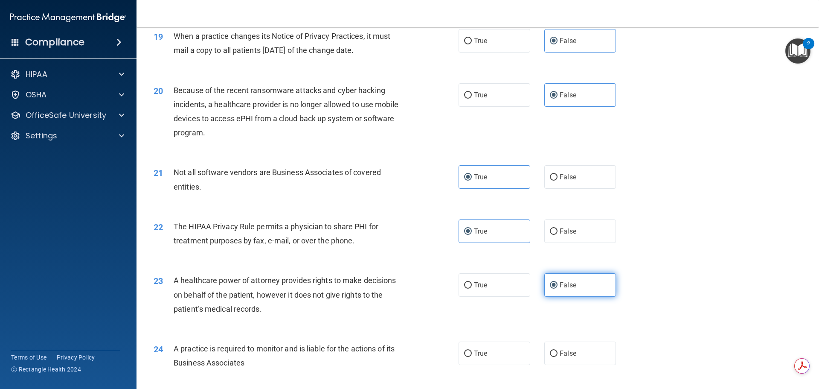
scroll to position [1195, 0]
click at [560, 358] on label "False" at bounding box center [580, 351] width 72 height 23
click at [558, 356] on input "False" at bounding box center [554, 352] width 8 height 6
radio input "true"
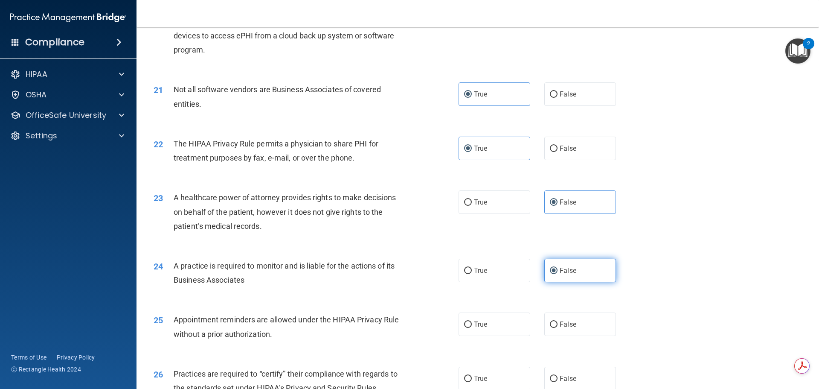
scroll to position [1280, 0]
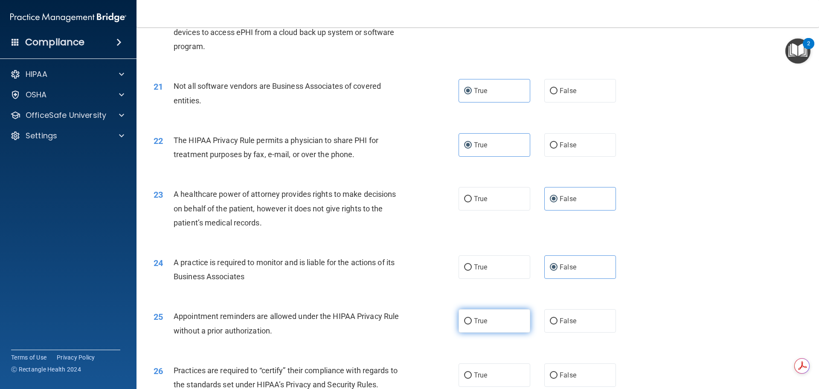
click at [506, 323] on label "True" at bounding box center [495, 320] width 72 height 23
click at [472, 323] on input "True" at bounding box center [468, 321] width 8 height 6
radio input "true"
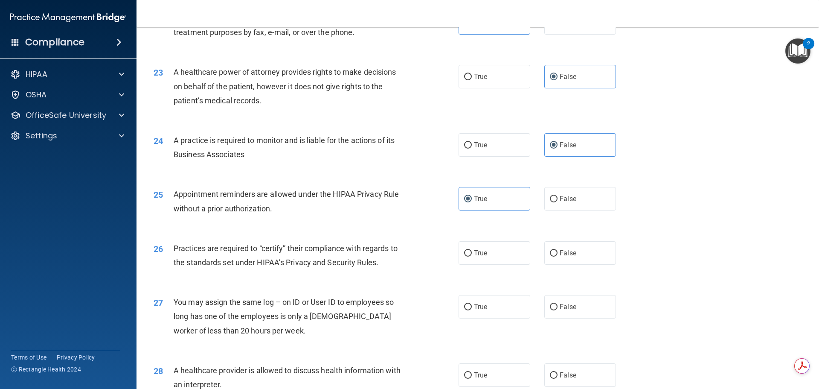
scroll to position [1408, 0]
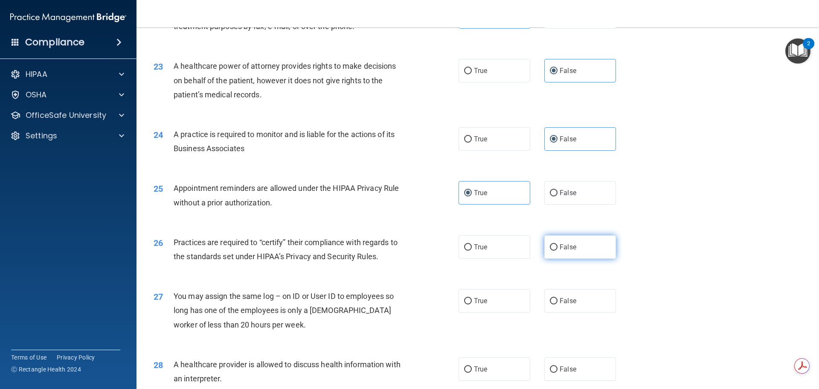
click at [552, 250] on label "False" at bounding box center [580, 246] width 72 height 23
click at [552, 250] on input "False" at bounding box center [554, 247] width 8 height 6
radio input "true"
click at [561, 297] on span "False" at bounding box center [568, 301] width 17 height 8
click at [558, 298] on input "False" at bounding box center [554, 301] width 8 height 6
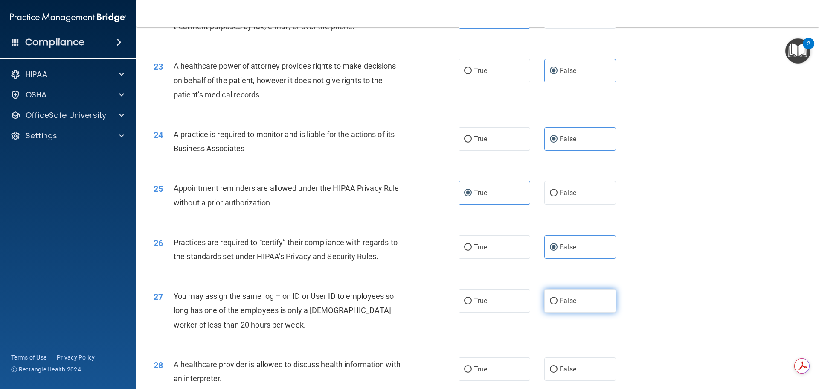
radio input "true"
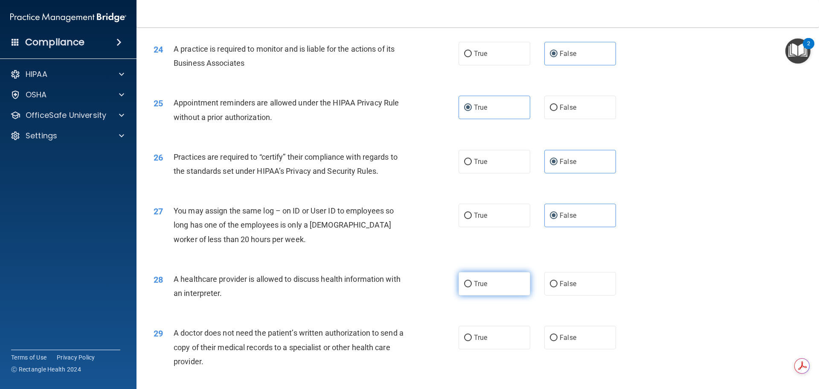
click at [496, 283] on label "True" at bounding box center [495, 283] width 72 height 23
click at [472, 283] on input "True" at bounding box center [468, 284] width 8 height 6
radio input "true"
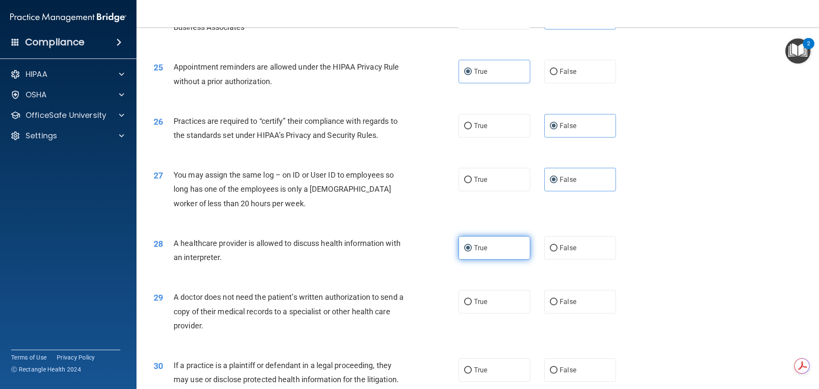
scroll to position [1579, 0]
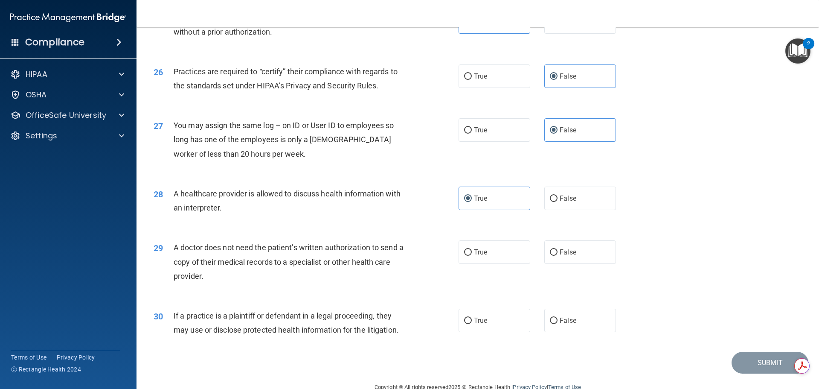
click at [492, 268] on div "29 A doctor does not need the patient’s written authorization to send a copy of…" at bounding box center [477, 264] width 661 height 68
click at [498, 256] on label "True" at bounding box center [495, 251] width 72 height 23
click at [472, 256] on input "True" at bounding box center [468, 252] width 8 height 6
radio input "true"
click at [511, 315] on label "True" at bounding box center [495, 319] width 72 height 23
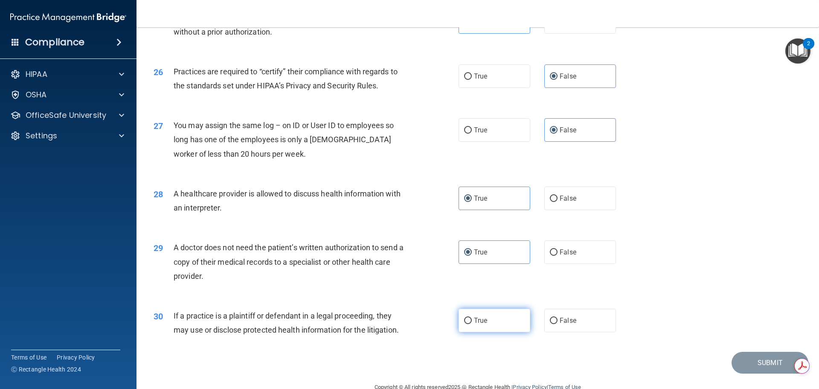
click at [472, 317] on input "True" at bounding box center [468, 320] width 8 height 6
radio input "true"
click at [748, 362] on button "Submit" at bounding box center [770, 363] width 77 height 22
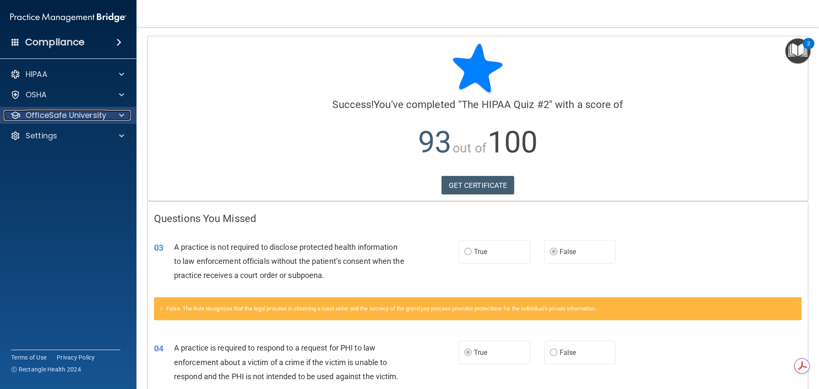
click at [73, 114] on p "OfficeSafe University" at bounding box center [66, 115] width 81 height 10
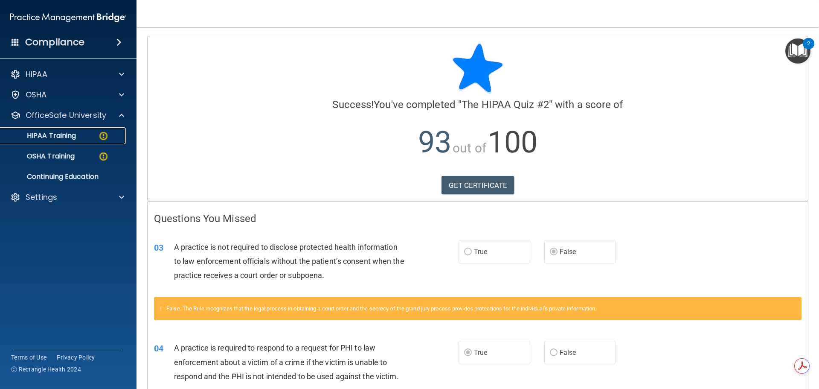
click at [63, 136] on p "HIPAA Training" at bounding box center [41, 135] width 70 height 9
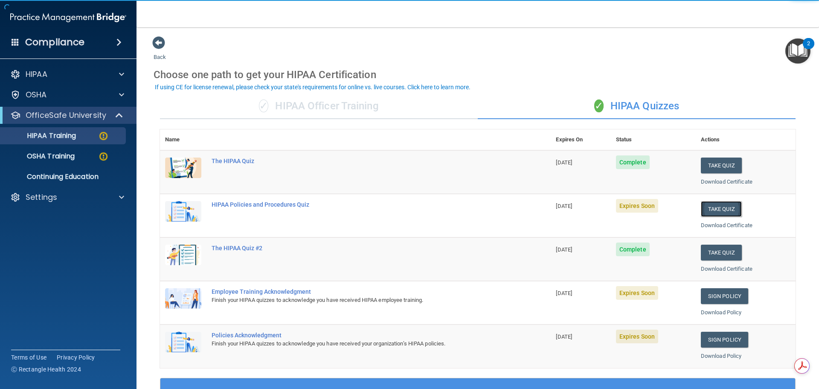
click at [728, 205] on button "Take Quiz" at bounding box center [721, 209] width 41 height 16
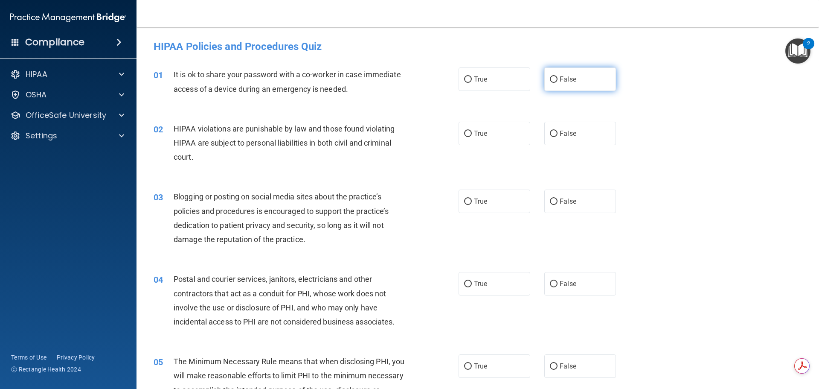
click at [579, 83] on label "False" at bounding box center [580, 78] width 72 height 23
click at [558, 83] on input "False" at bounding box center [554, 79] width 8 height 6
radio input "true"
click at [506, 131] on label "True" at bounding box center [495, 133] width 72 height 23
click at [472, 131] on input "True" at bounding box center [468, 134] width 8 height 6
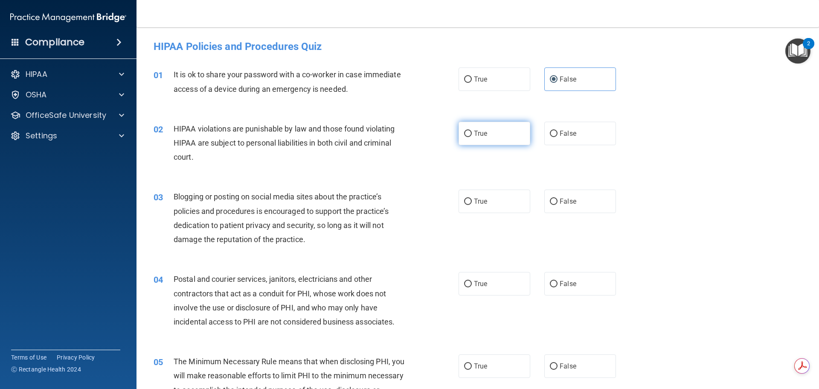
radio input "true"
click at [574, 201] on label "False" at bounding box center [580, 200] width 72 height 23
click at [558, 201] on input "False" at bounding box center [554, 201] width 8 height 6
radio input "true"
click at [493, 293] on label "True" at bounding box center [495, 283] width 72 height 23
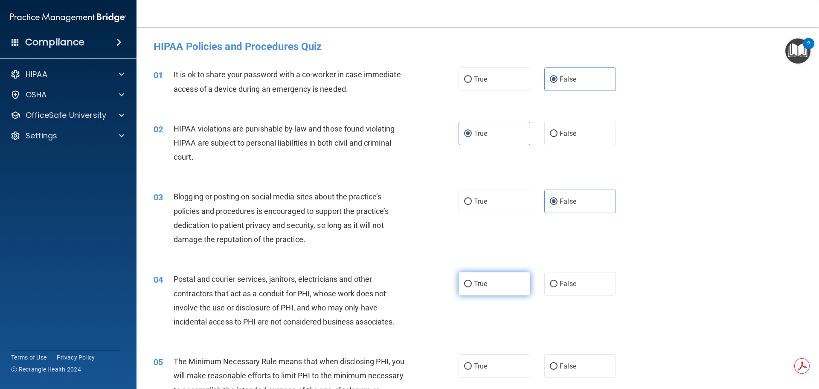
click at [472, 287] on input "True" at bounding box center [468, 284] width 8 height 6
radio input "true"
click at [500, 371] on label "True" at bounding box center [495, 365] width 72 height 23
click at [472, 369] on input "True" at bounding box center [468, 366] width 8 height 6
radio input "true"
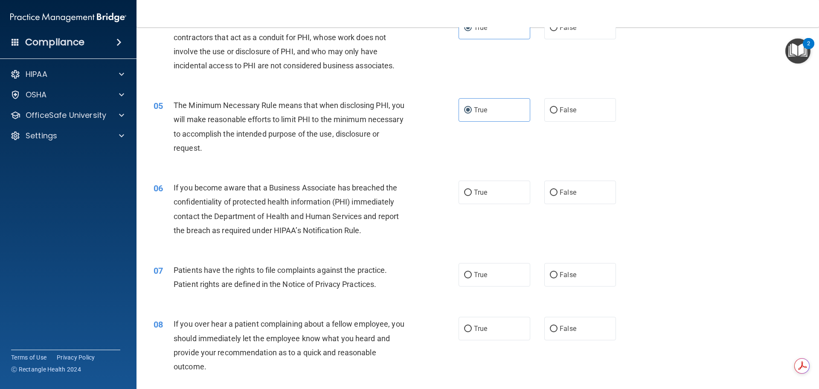
scroll to position [341, 0]
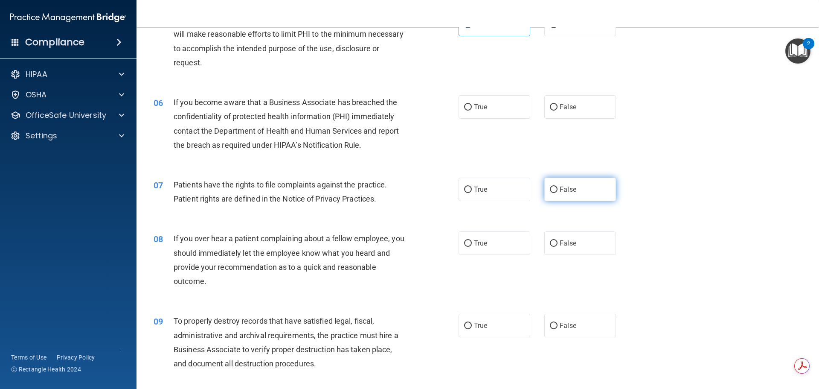
click at [551, 197] on label "False" at bounding box center [580, 188] width 72 height 23
click at [551, 193] on input "False" at bounding box center [554, 189] width 8 height 6
radio input "true"
click at [496, 246] on label "True" at bounding box center [495, 242] width 72 height 23
click at [472, 246] on input "True" at bounding box center [468, 243] width 8 height 6
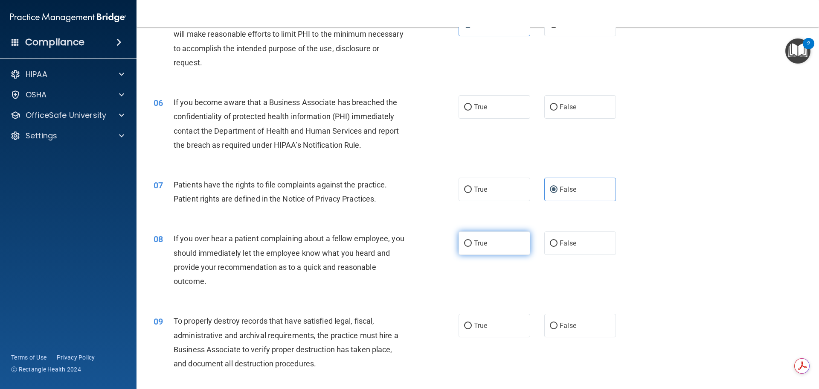
radio input "true"
click at [556, 118] on label "False" at bounding box center [580, 106] width 72 height 23
click at [556, 110] on input "False" at bounding box center [554, 107] width 8 height 6
radio input "true"
click at [504, 189] on label "True" at bounding box center [495, 188] width 72 height 23
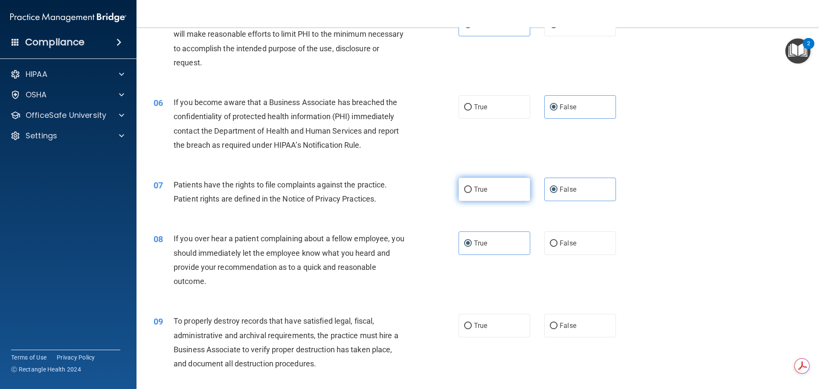
click at [472, 189] on input "True" at bounding box center [468, 189] width 8 height 6
radio input "true"
radio input "false"
click at [561, 249] on label "False" at bounding box center [580, 242] width 72 height 23
click at [558, 247] on input "False" at bounding box center [554, 243] width 8 height 6
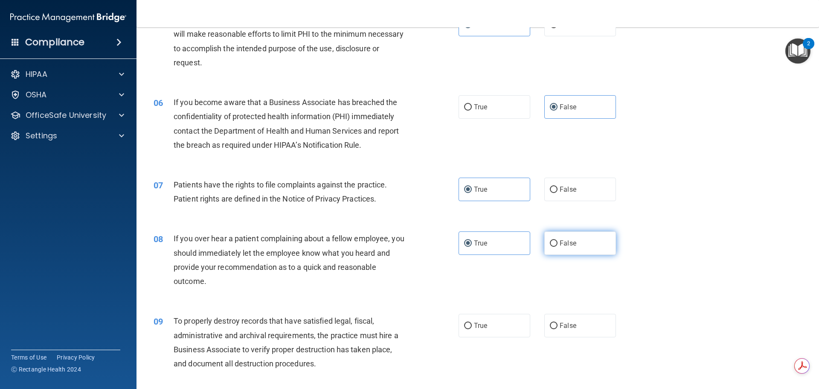
radio input "true"
radio input "false"
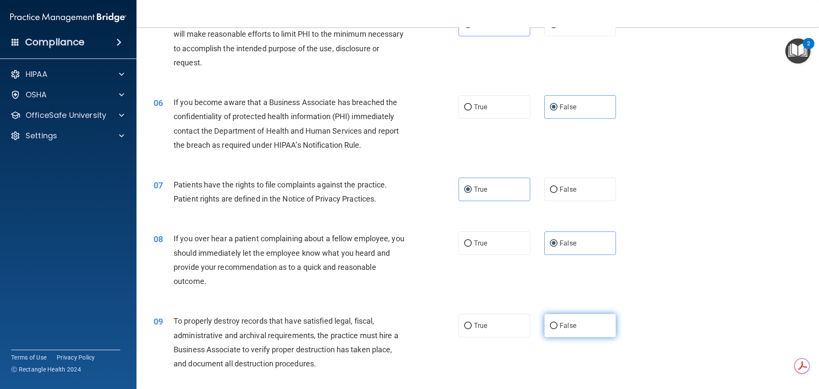
click at [575, 323] on label "False" at bounding box center [580, 325] width 72 height 23
click at [558, 323] on input "False" at bounding box center [554, 326] width 8 height 6
radio input "true"
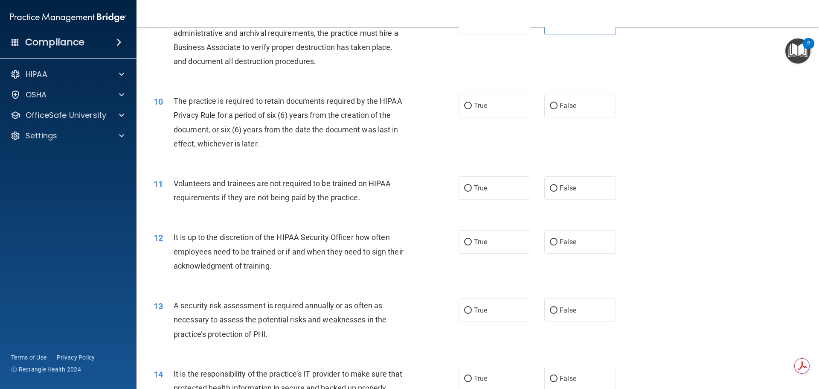
scroll to position [640, 0]
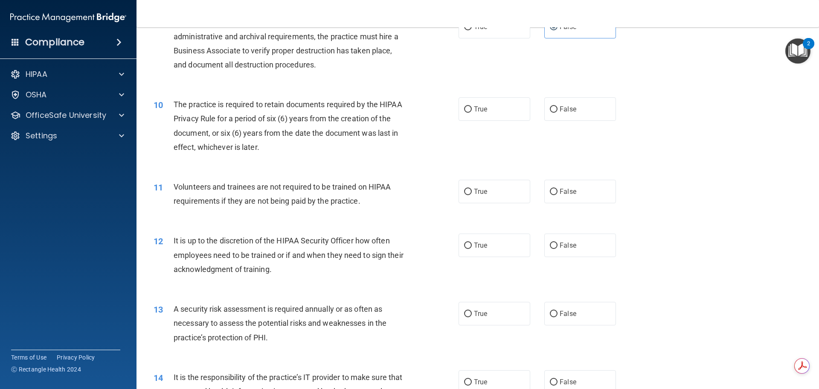
click at [453, 112] on div "10 The practice is required to retain documents required by the HIPAA Privacy R…" at bounding box center [306, 127] width 331 height 61
click at [464, 113] on label "True" at bounding box center [495, 108] width 72 height 23
click at [464, 113] on input "True" at bounding box center [468, 109] width 8 height 6
radio input "true"
click at [567, 193] on span "False" at bounding box center [568, 191] width 17 height 8
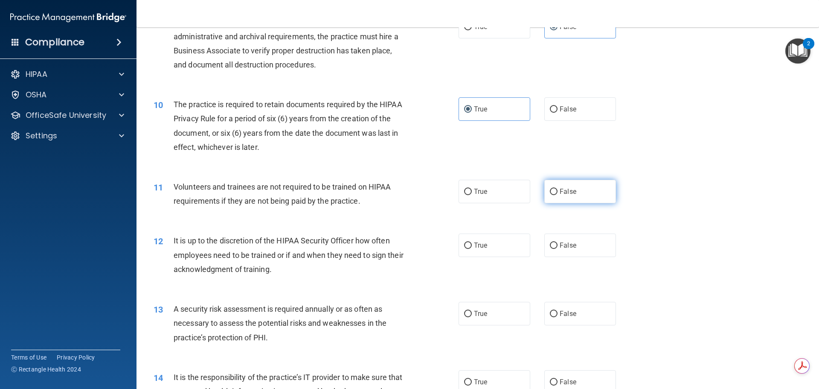
click at [558, 193] on input "False" at bounding box center [554, 192] width 8 height 6
radio input "true"
click at [570, 250] on label "False" at bounding box center [580, 244] width 72 height 23
click at [558, 249] on input "False" at bounding box center [554, 245] width 8 height 6
radio input "true"
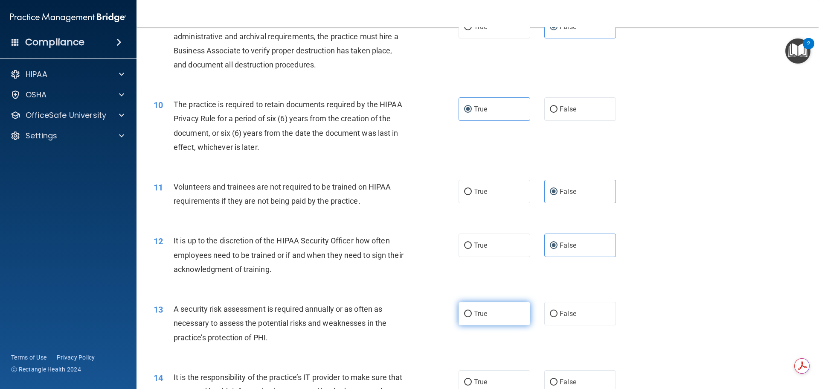
click at [488, 314] on label "True" at bounding box center [495, 313] width 72 height 23
click at [472, 314] on input "True" at bounding box center [468, 314] width 8 height 6
radio input "true"
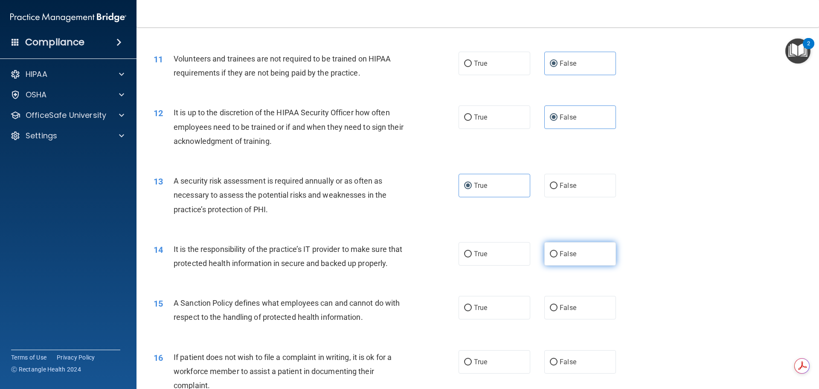
click at [550, 255] on input "False" at bounding box center [554, 254] width 8 height 6
radio input "true"
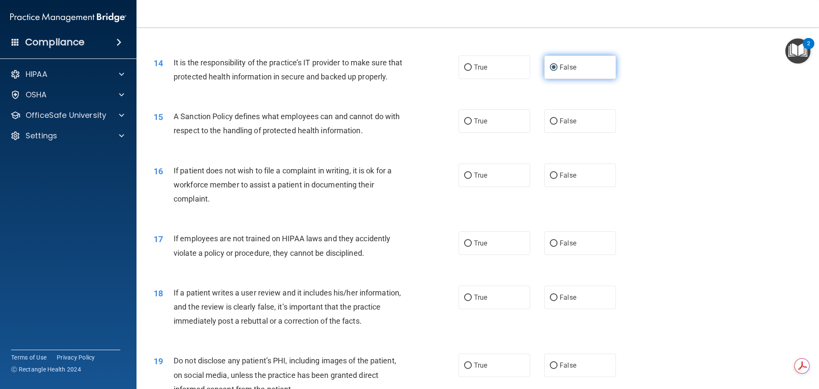
scroll to position [981, 0]
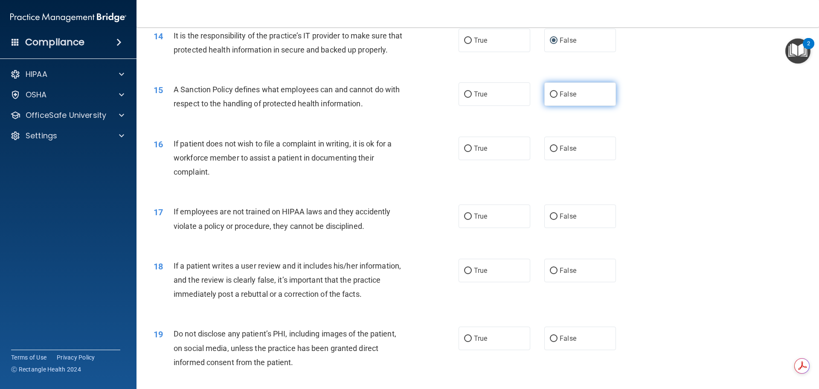
click at [555, 106] on label "False" at bounding box center [580, 93] width 72 height 23
click at [555, 98] on input "False" at bounding box center [554, 94] width 8 height 6
radio input "true"
click at [494, 157] on label "True" at bounding box center [495, 148] width 72 height 23
click at [472, 152] on input "True" at bounding box center [468, 148] width 8 height 6
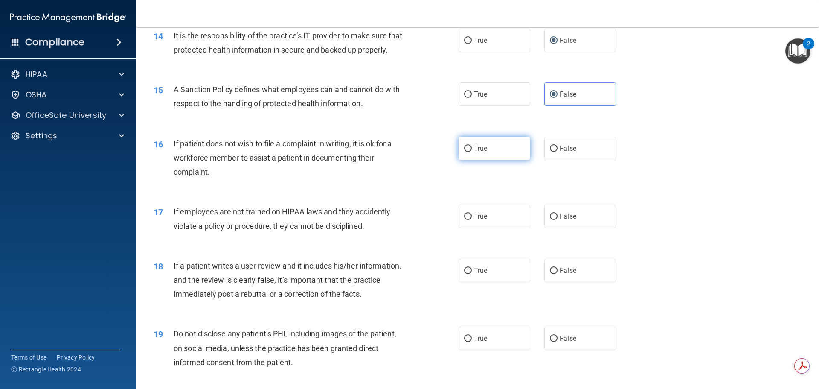
radio input "true"
click at [560, 220] on span "False" at bounding box center [568, 216] width 17 height 8
click at [558, 220] on input "False" at bounding box center [554, 216] width 8 height 6
radio input "true"
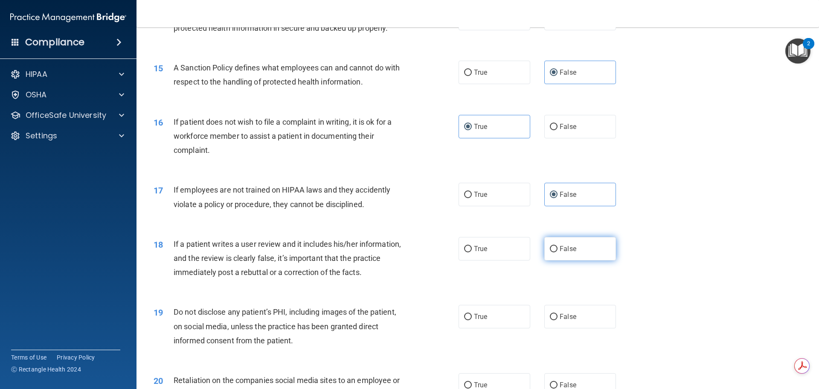
scroll to position [1024, 0]
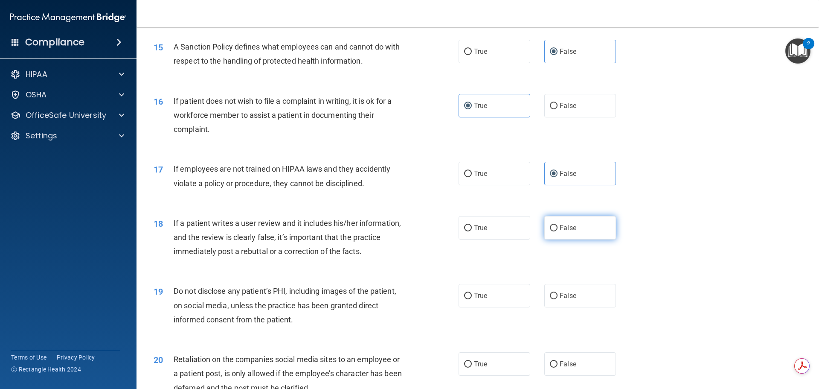
click at [573, 239] on label "False" at bounding box center [580, 227] width 72 height 23
click at [558, 231] on input "False" at bounding box center [554, 228] width 8 height 6
radio input "true"
click at [484, 299] on span "True" at bounding box center [480, 295] width 13 height 8
click at [472, 299] on input "True" at bounding box center [468, 296] width 8 height 6
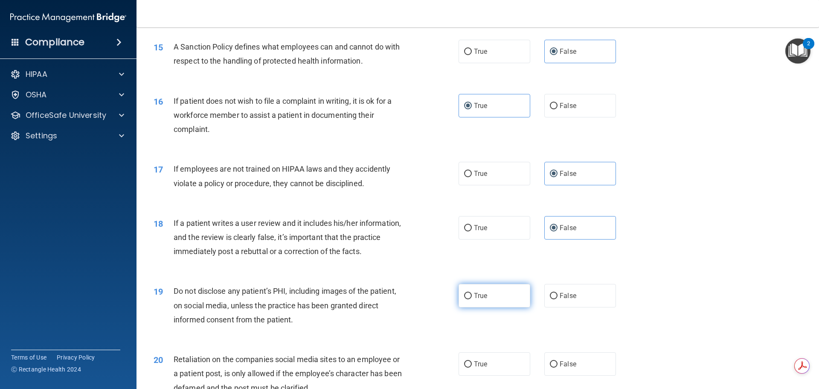
radio input "true"
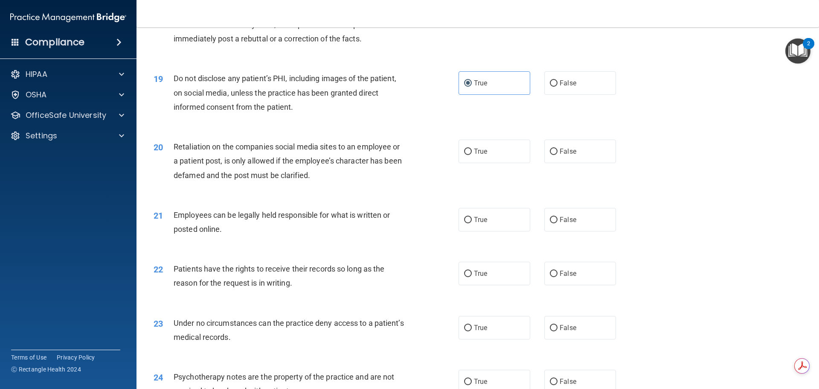
scroll to position [1237, 0]
click at [563, 154] on span "False" at bounding box center [568, 150] width 17 height 8
click at [558, 154] on input "False" at bounding box center [554, 151] width 8 height 6
radio input "true"
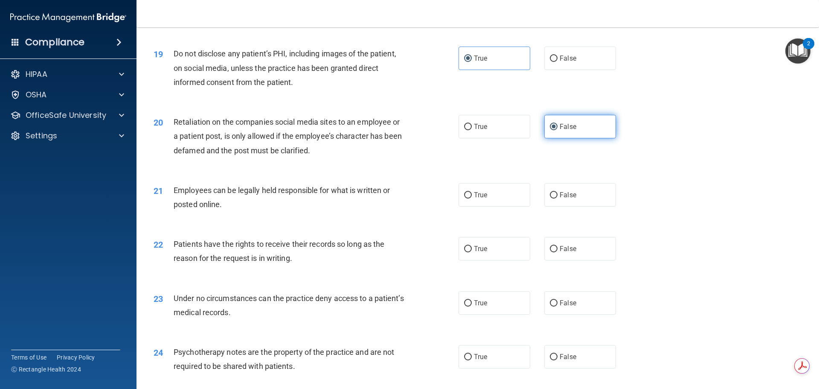
scroll to position [1280, 0]
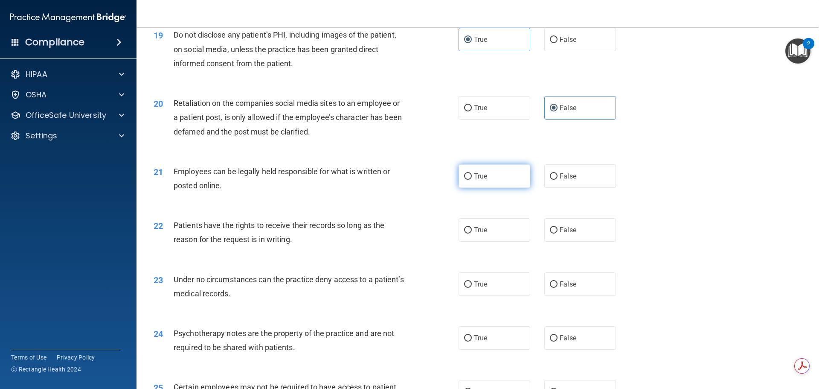
click at [489, 188] on label "True" at bounding box center [495, 175] width 72 height 23
click at [472, 180] on input "True" at bounding box center [468, 176] width 8 height 6
radio input "true"
click at [571, 241] on label "False" at bounding box center [580, 229] width 72 height 23
click at [558, 233] on input "False" at bounding box center [554, 230] width 8 height 6
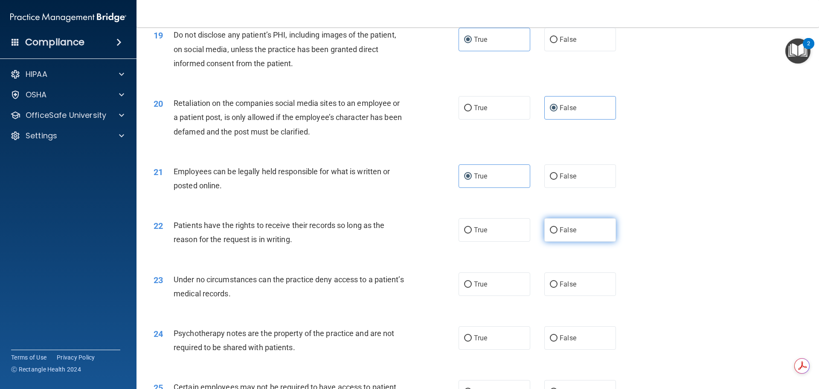
radio input "true"
click at [563, 288] on span "False" at bounding box center [568, 284] width 17 height 8
click at [558, 288] on input "False" at bounding box center [554, 284] width 8 height 6
radio input "true"
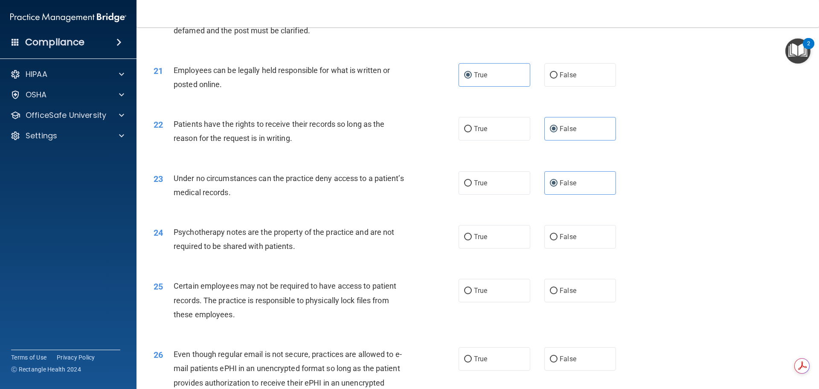
scroll to position [1451, 0]
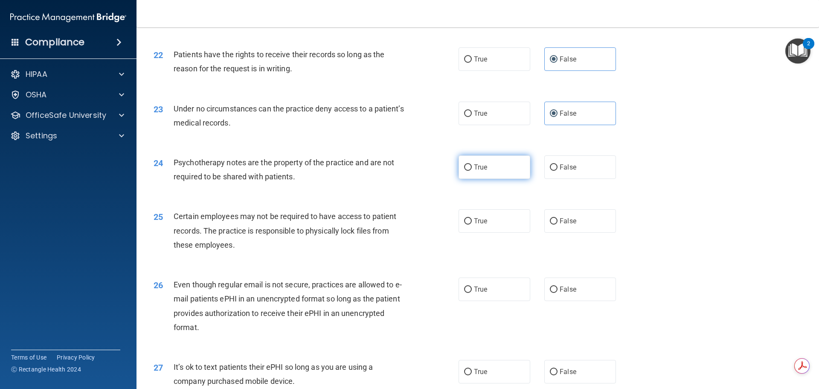
click at [490, 179] on label "True" at bounding box center [495, 166] width 72 height 23
click at [472, 171] on input "True" at bounding box center [468, 167] width 8 height 6
radio input "true"
click at [493, 233] on label "True" at bounding box center [495, 220] width 72 height 23
click at [472, 224] on input "True" at bounding box center [468, 221] width 8 height 6
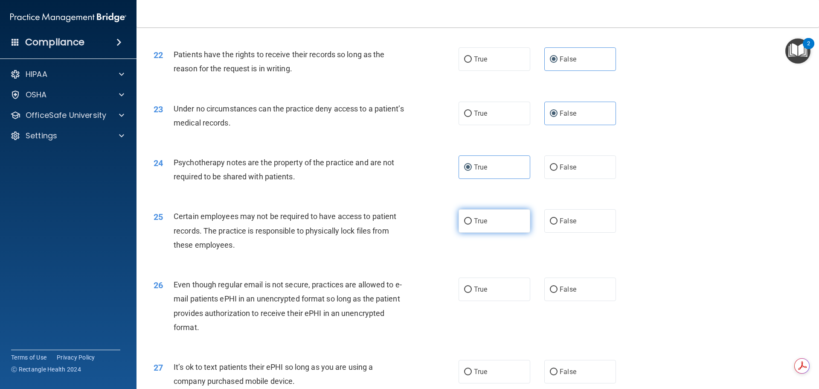
radio input "true"
click at [502, 301] on label "True" at bounding box center [495, 288] width 72 height 23
click at [472, 293] on input "True" at bounding box center [468, 289] width 8 height 6
radio input "true"
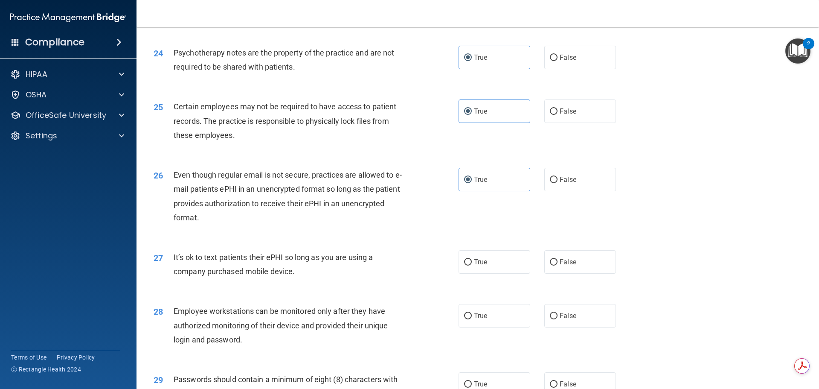
scroll to position [1579, 0]
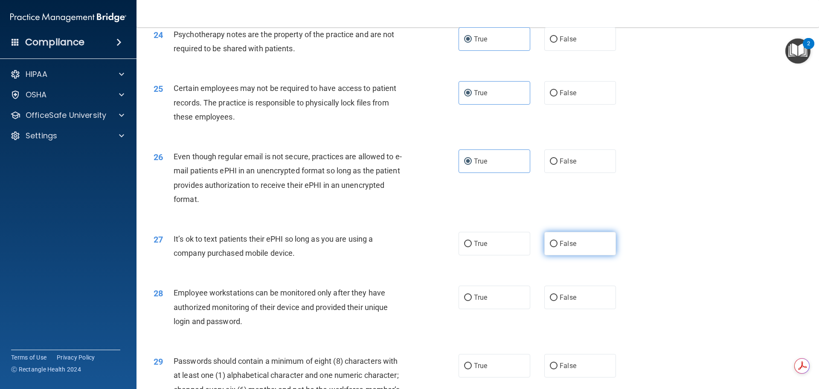
click at [544, 255] on label "False" at bounding box center [580, 243] width 72 height 23
click at [550, 247] on input "False" at bounding box center [554, 244] width 8 height 6
radio input "true"
click at [565, 309] on label "False" at bounding box center [580, 296] width 72 height 23
click at [558, 301] on input "False" at bounding box center [554, 297] width 8 height 6
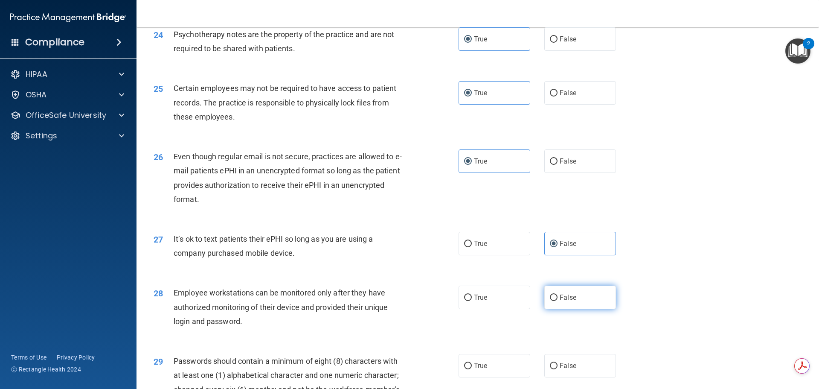
radio input "true"
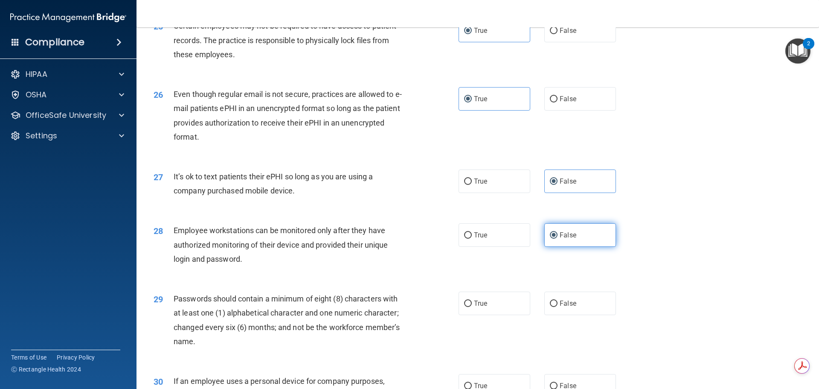
scroll to position [1707, 0]
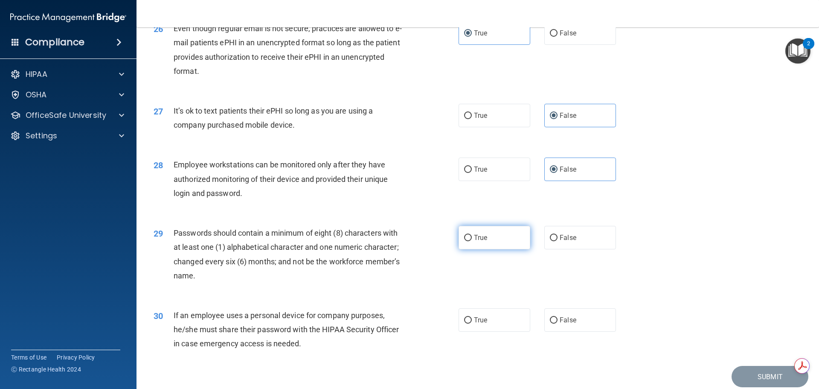
click at [500, 249] on label "True" at bounding box center [495, 237] width 72 height 23
click at [472, 241] on input "True" at bounding box center [468, 238] width 8 height 6
radio input "true"
click at [565, 324] on span "False" at bounding box center [568, 320] width 17 height 8
click at [558, 323] on input "False" at bounding box center [554, 320] width 8 height 6
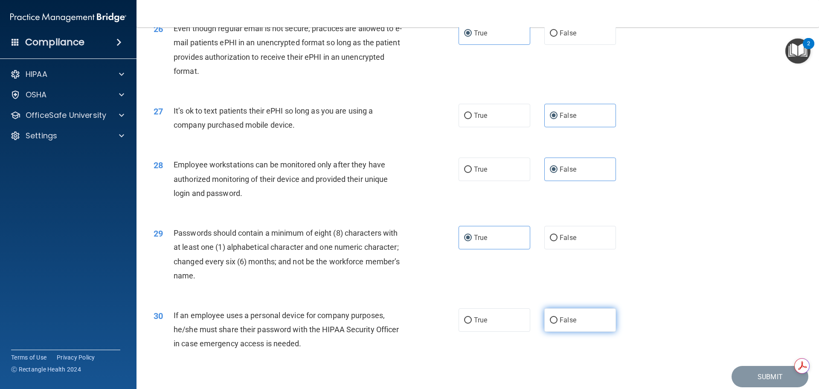
radio input "true"
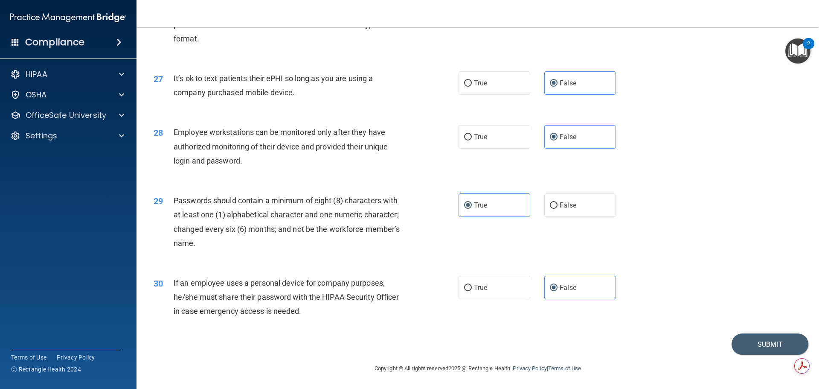
scroll to position [1753, 0]
click at [752, 342] on button "Submit" at bounding box center [770, 344] width 77 height 22
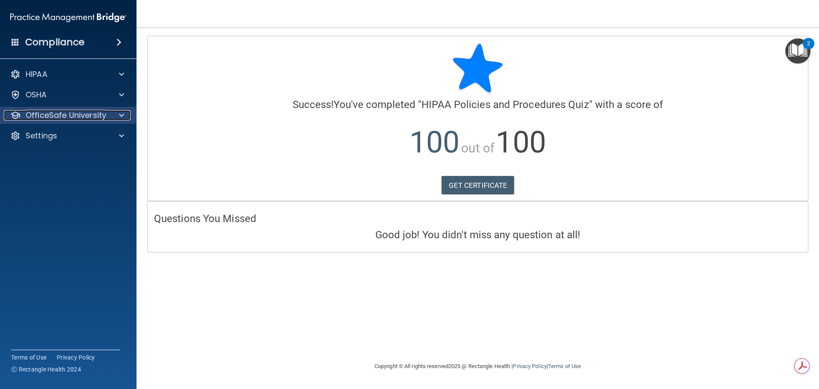
click at [94, 111] on p "OfficeSafe University" at bounding box center [66, 115] width 81 height 10
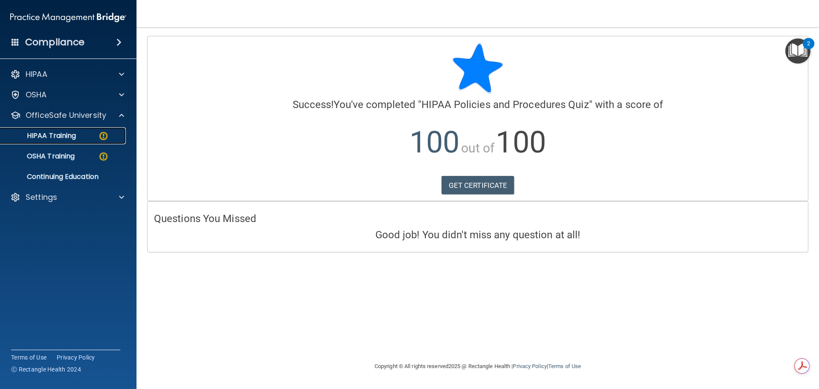
click at [74, 134] on p "HIPAA Training" at bounding box center [41, 135] width 70 height 9
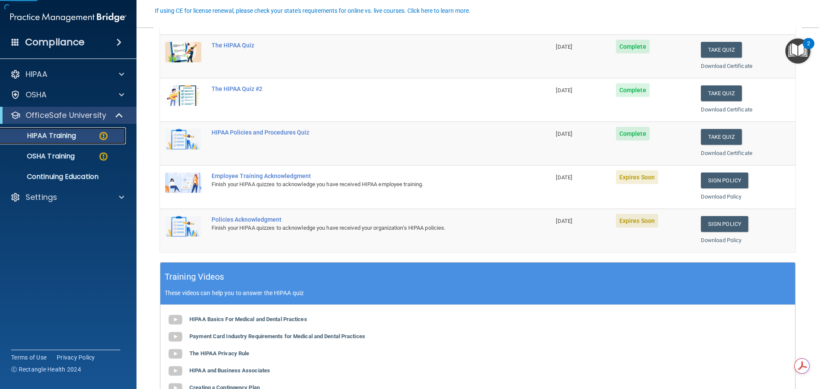
scroll to position [128, 0]
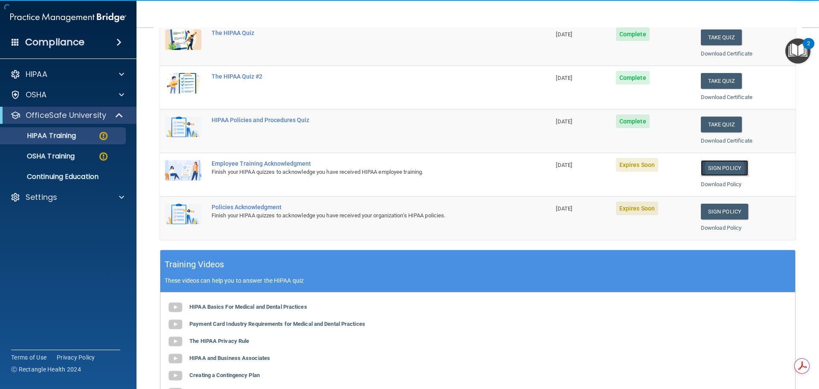
click at [723, 172] on link "Sign Policy" at bounding box center [724, 168] width 47 height 16
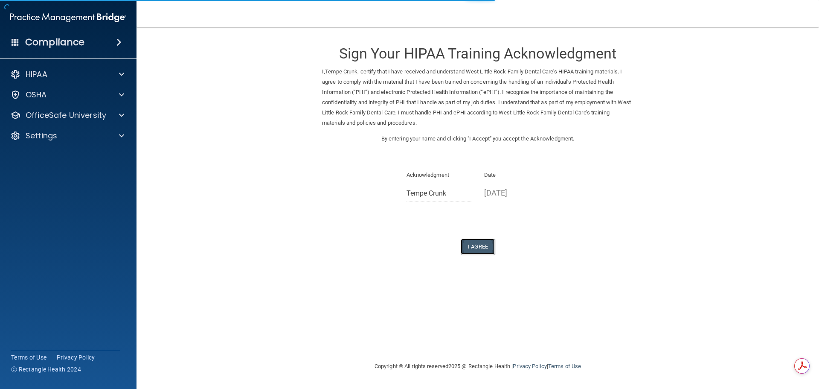
click at [477, 248] on button "I Agree" at bounding box center [478, 246] width 34 height 16
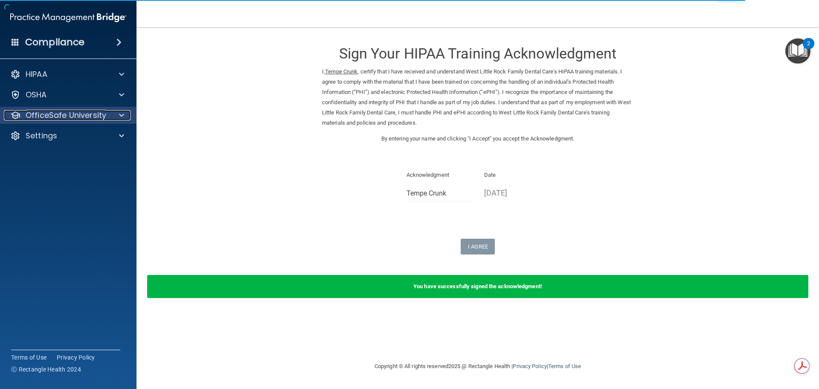
click at [66, 114] on p "OfficeSafe University" at bounding box center [66, 115] width 81 height 10
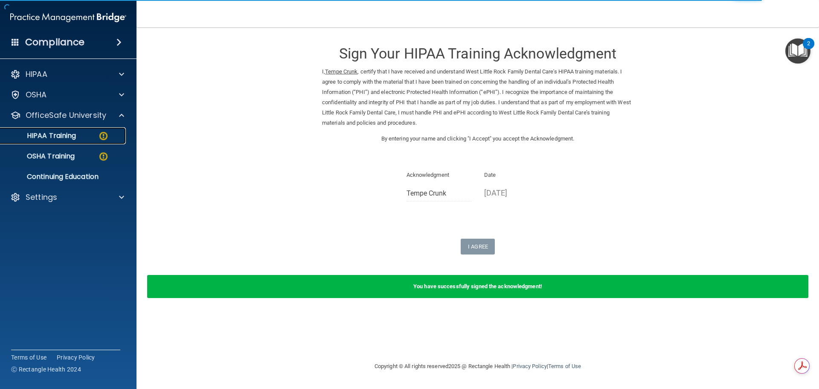
click at [68, 137] on p "HIPAA Training" at bounding box center [41, 135] width 70 height 9
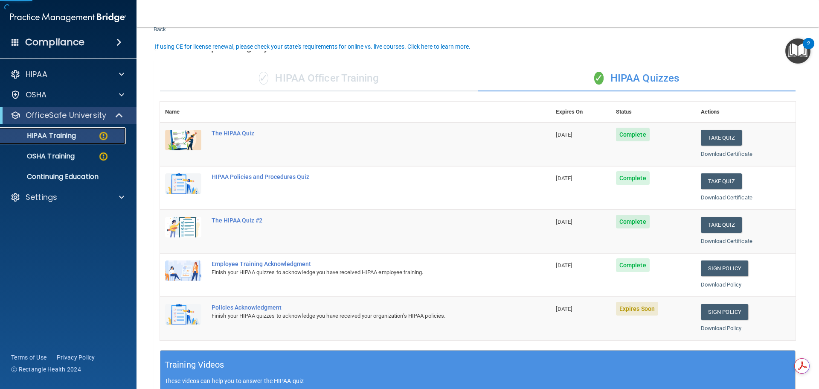
scroll to position [43, 0]
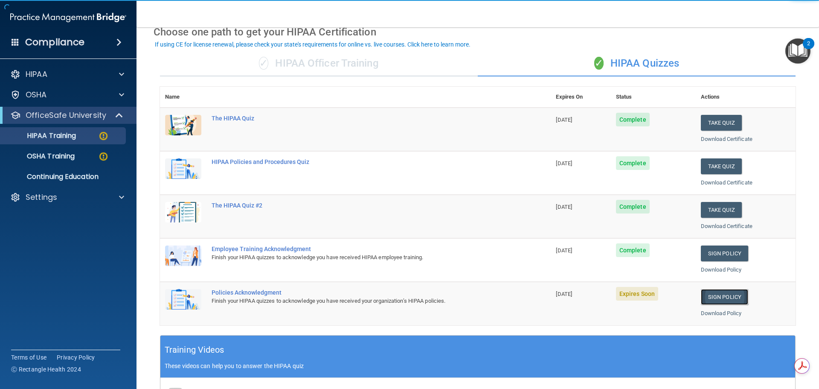
click at [716, 298] on link "Sign Policy" at bounding box center [724, 297] width 47 height 16
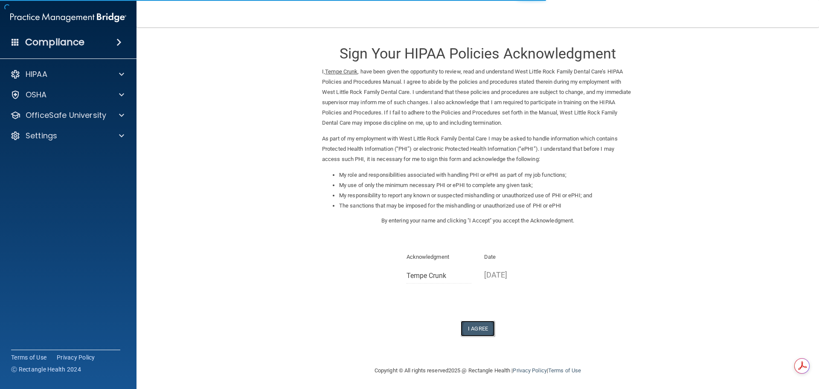
click at [468, 331] on button "I Agree" at bounding box center [478, 328] width 34 height 16
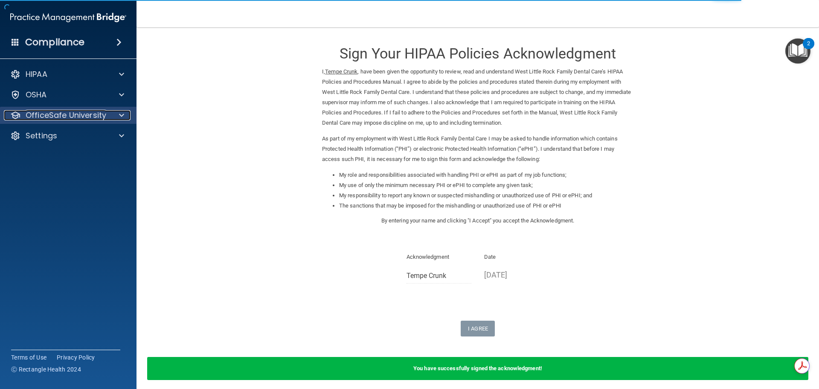
click at [79, 110] on p "OfficeSafe University" at bounding box center [66, 115] width 81 height 10
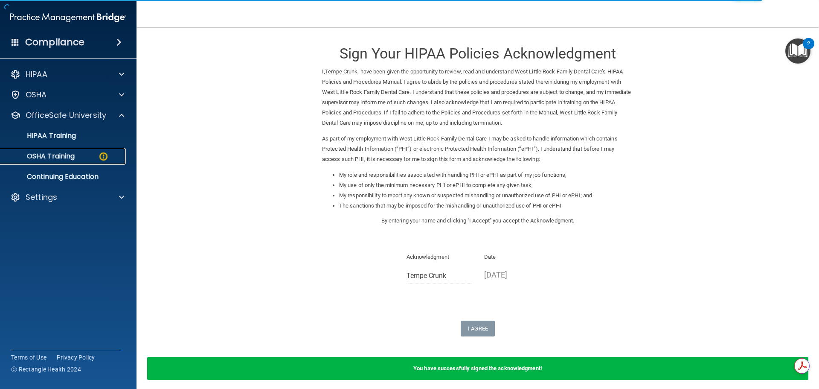
click at [70, 155] on p "OSHA Training" at bounding box center [40, 156] width 69 height 9
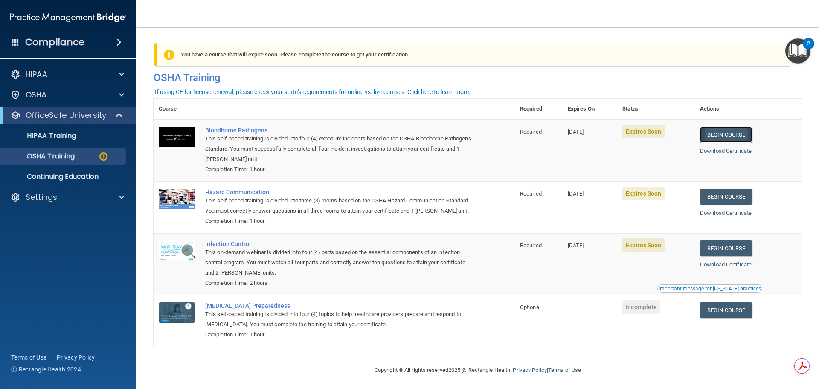
click at [720, 140] on link "Begin Course" at bounding box center [726, 135] width 52 height 16
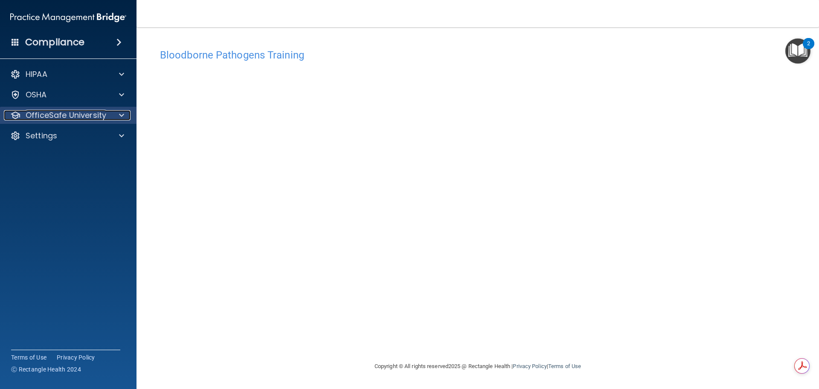
click at [103, 110] on p "OfficeSafe University" at bounding box center [66, 115] width 81 height 10
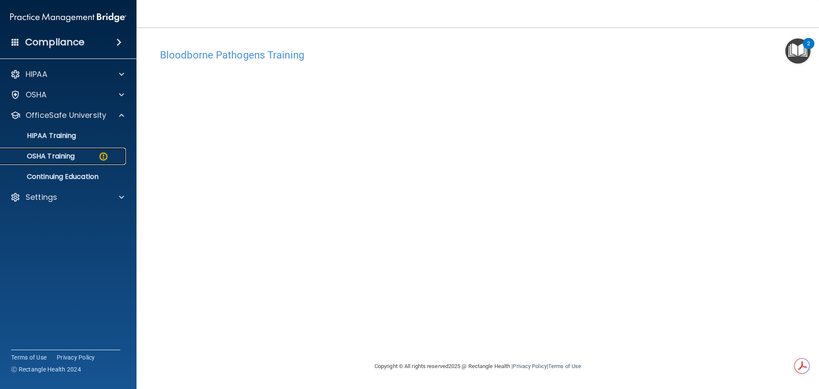
click at [72, 156] on p "OSHA Training" at bounding box center [40, 156] width 69 height 9
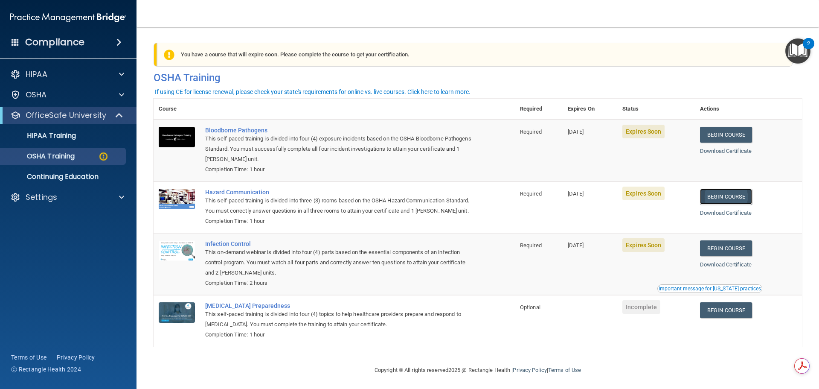
click at [720, 193] on link "Begin Course" at bounding box center [726, 197] width 52 height 16
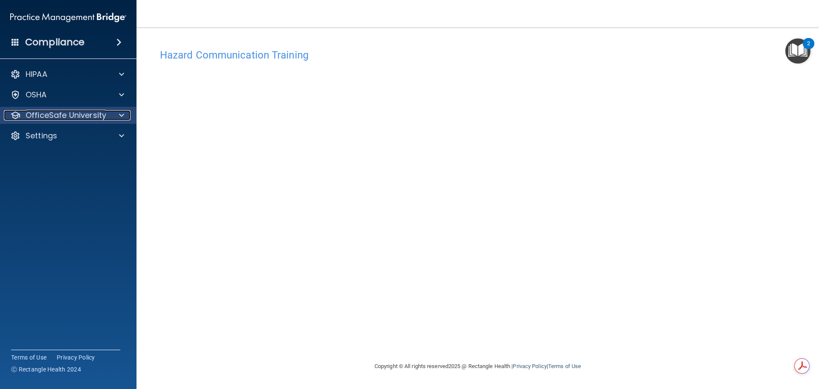
click at [94, 112] on p "OfficeSafe University" at bounding box center [66, 115] width 81 height 10
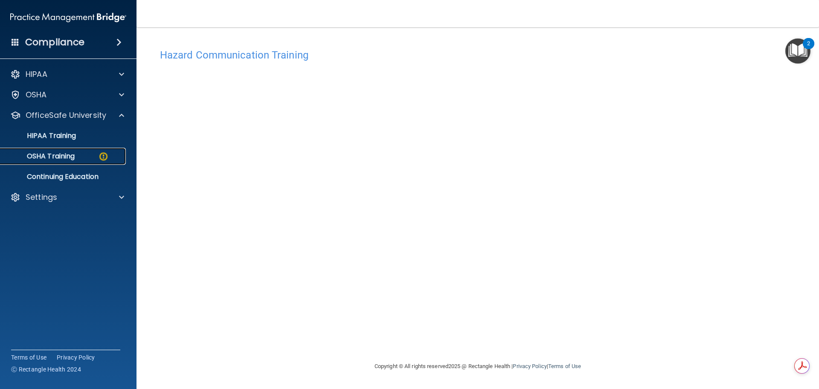
click at [50, 154] on p "OSHA Training" at bounding box center [40, 156] width 69 height 9
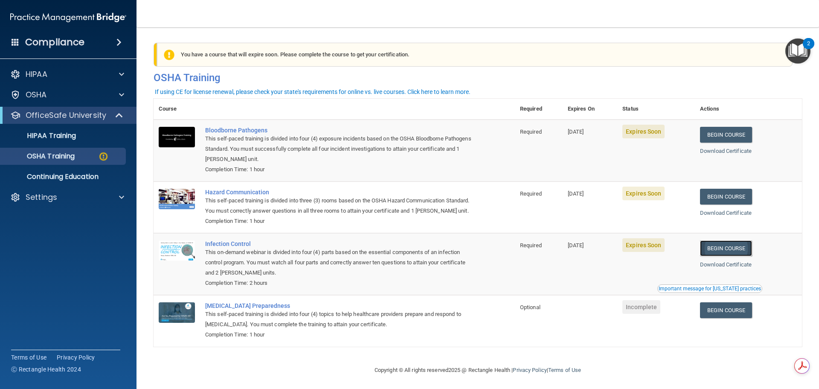
click at [715, 256] on link "Begin Course" at bounding box center [726, 248] width 52 height 16
click at [54, 152] on p "OSHA Training" at bounding box center [40, 156] width 69 height 9
click at [61, 135] on p "HIPAA Training" at bounding box center [41, 135] width 70 height 9
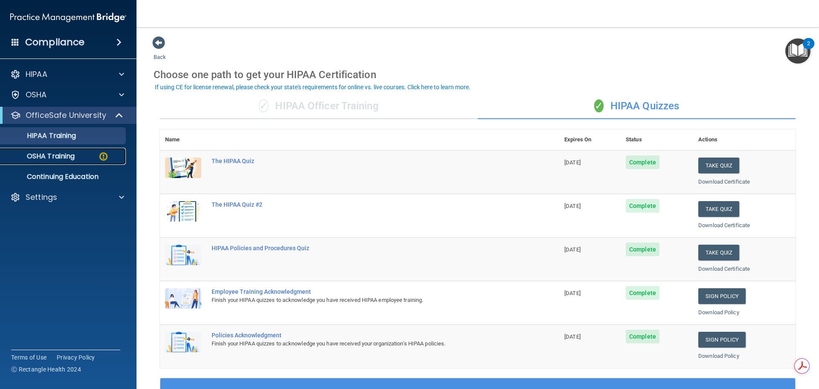
click at [55, 157] on p "OSHA Training" at bounding box center [40, 156] width 69 height 9
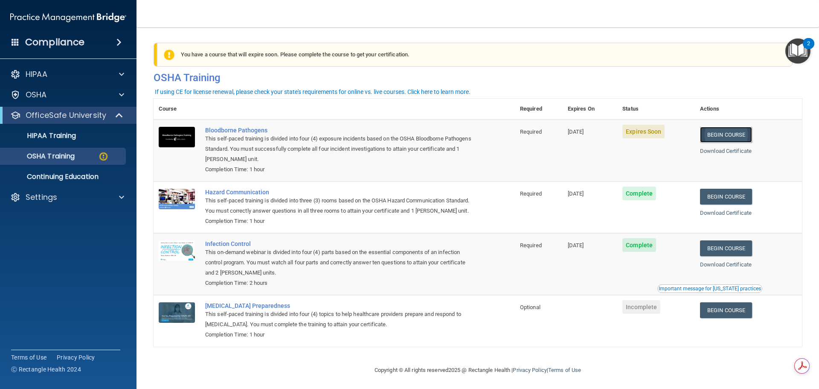
click at [713, 141] on link "Begin Course" at bounding box center [726, 135] width 52 height 16
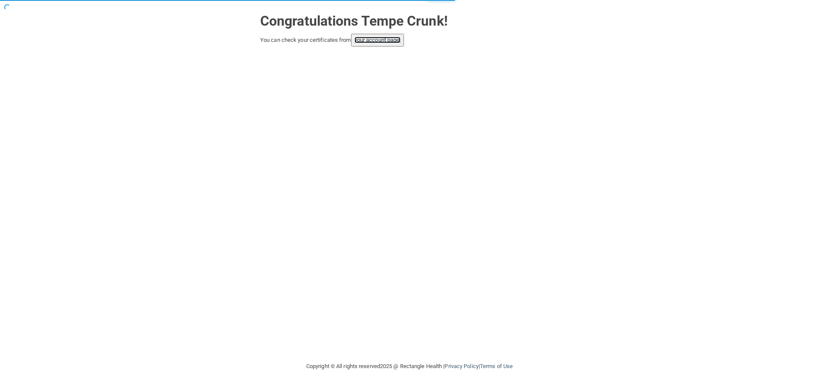
click at [395, 42] on link "your account page!" at bounding box center [378, 40] width 47 height 6
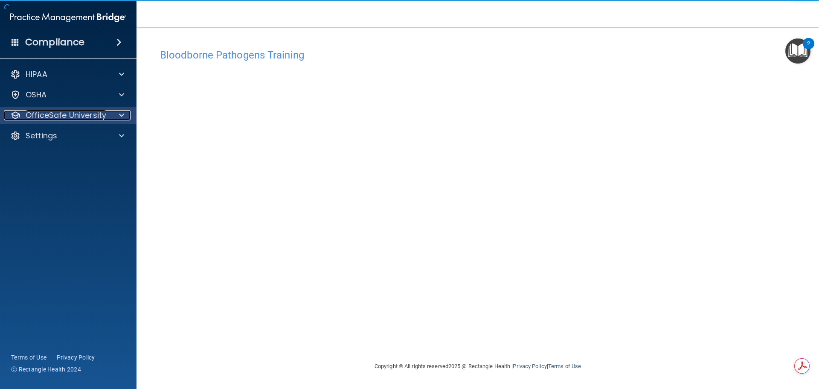
click at [70, 111] on p "OfficeSafe University" at bounding box center [66, 115] width 81 height 10
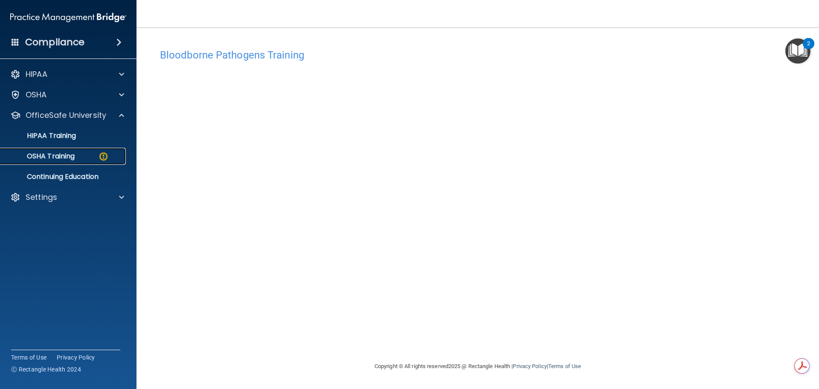
click at [70, 152] on p "OSHA Training" at bounding box center [40, 156] width 69 height 9
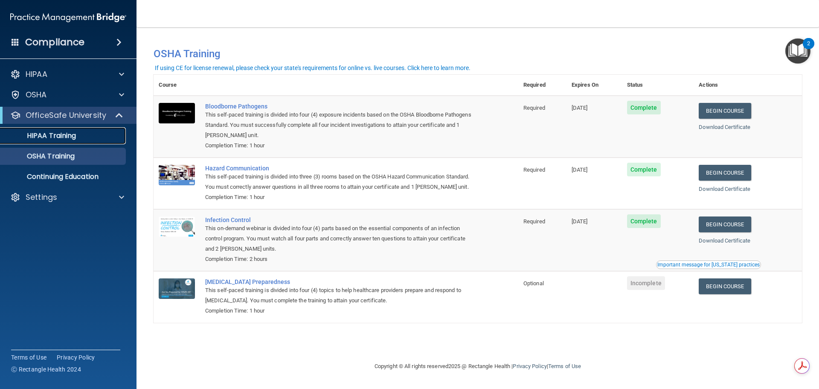
click at [73, 133] on p "HIPAA Training" at bounding box center [41, 135] width 70 height 9
